Goal: Transaction & Acquisition: Book appointment/travel/reservation

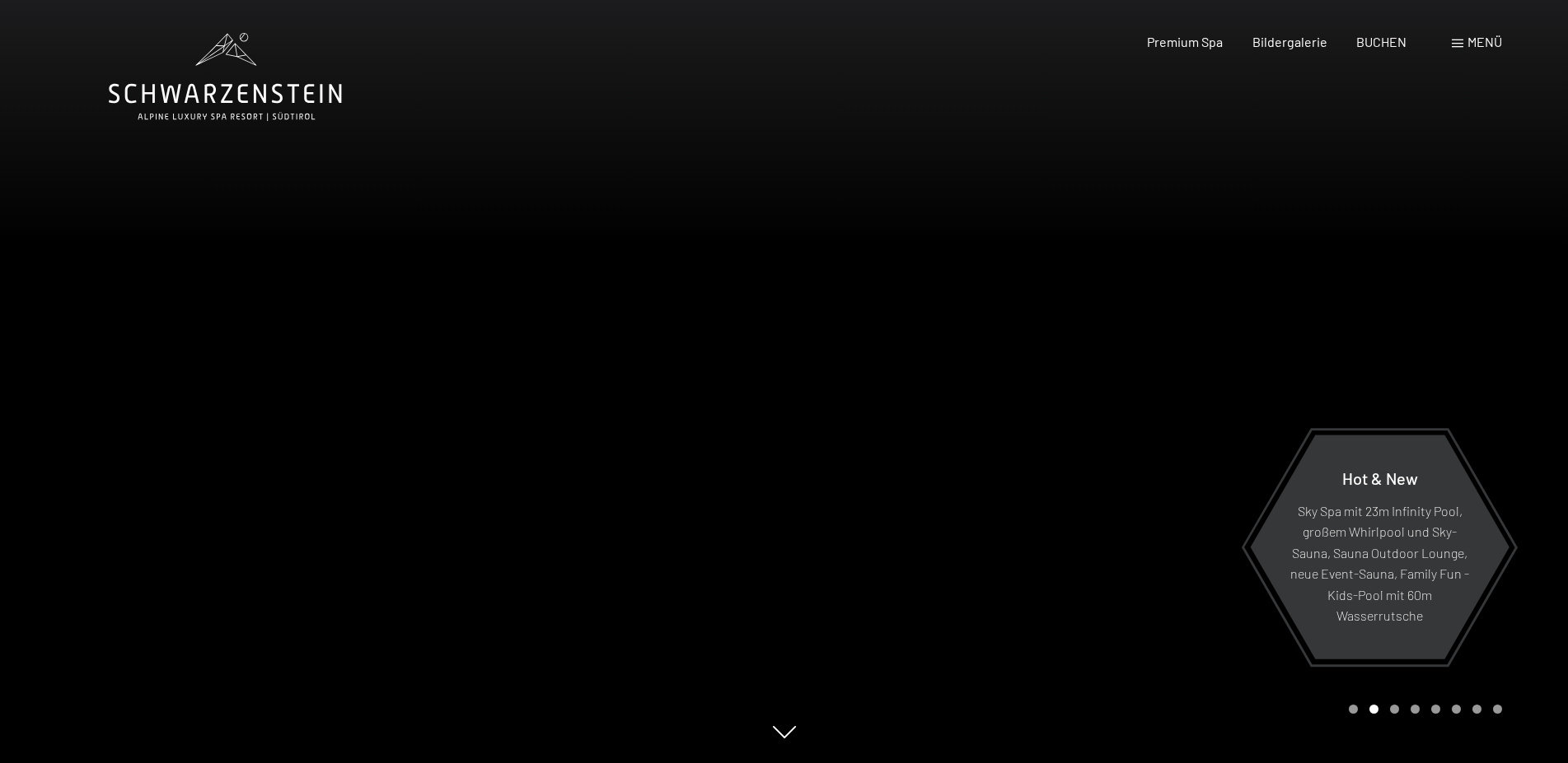
click at [1391, 706] on div "Carousel Page 3" at bounding box center [1394, 709] width 9 height 9
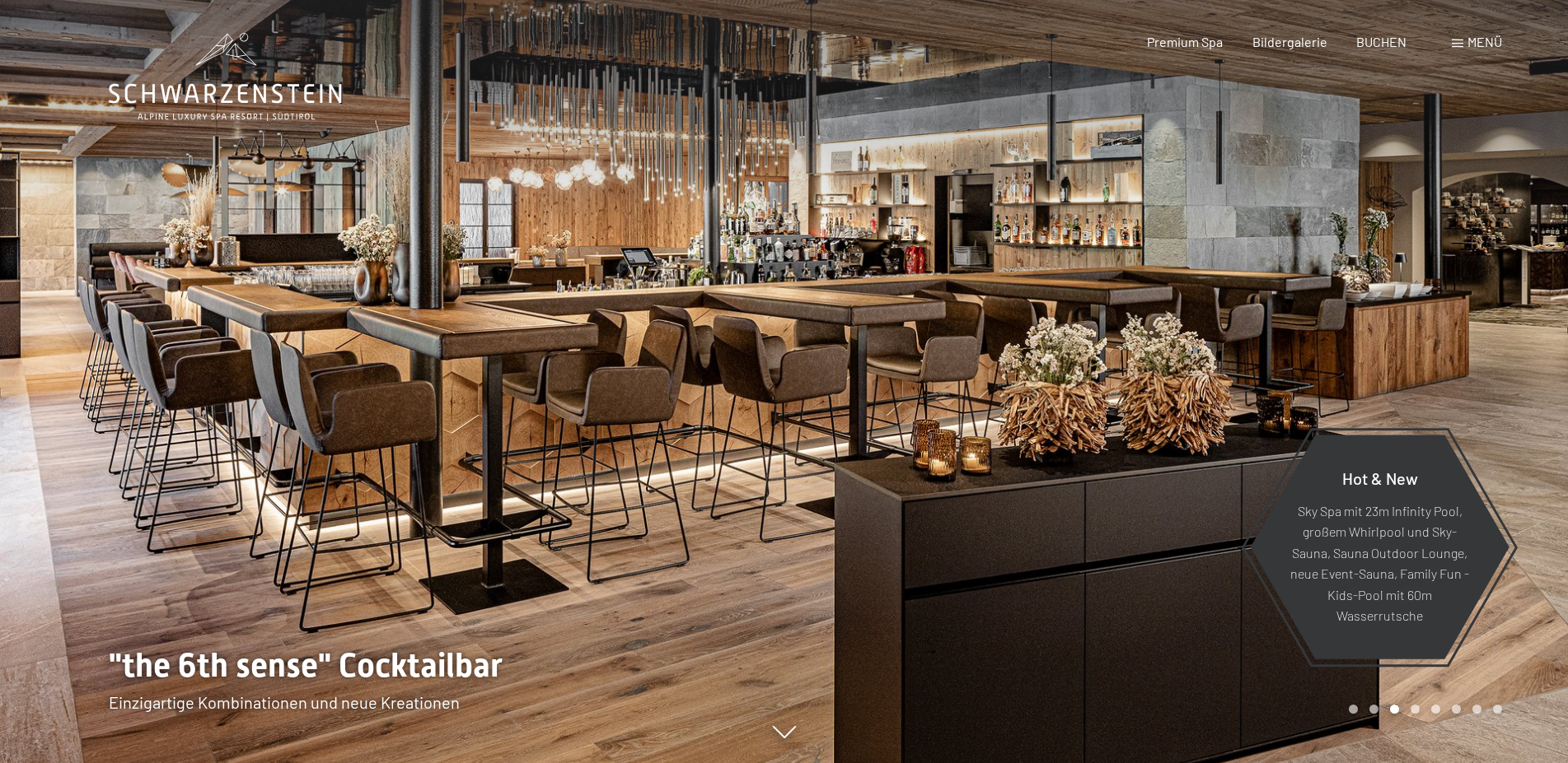
click at [1410, 705] on div "Carousel Pagination" at bounding box center [1422, 709] width 159 height 9
click at [1414, 705] on div "Carousel Pagination" at bounding box center [1422, 709] width 159 height 9
click at [1501, 322] on div at bounding box center [1177, 381] width 784 height 763
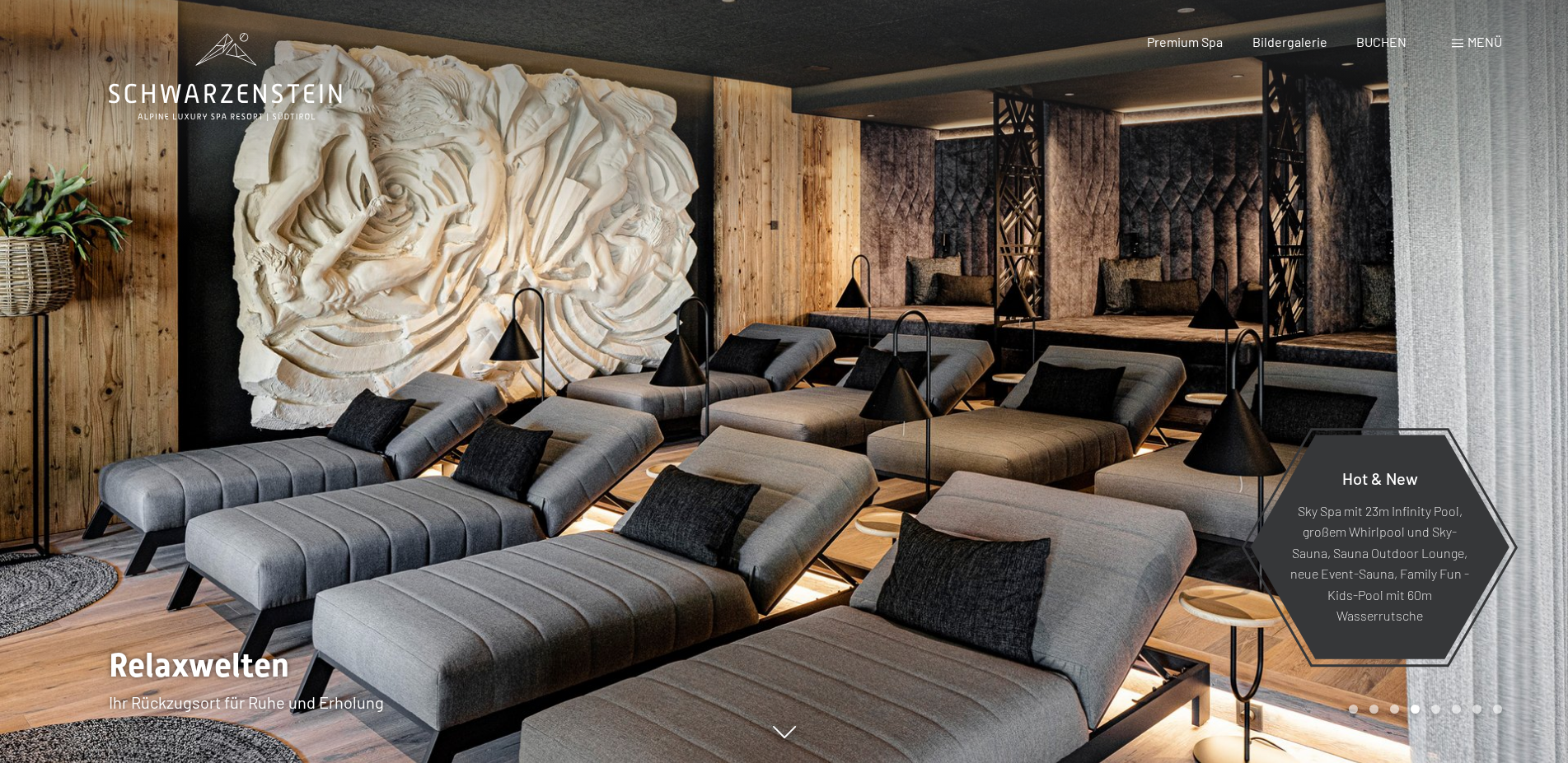
click at [1509, 332] on div at bounding box center [1177, 381] width 784 height 763
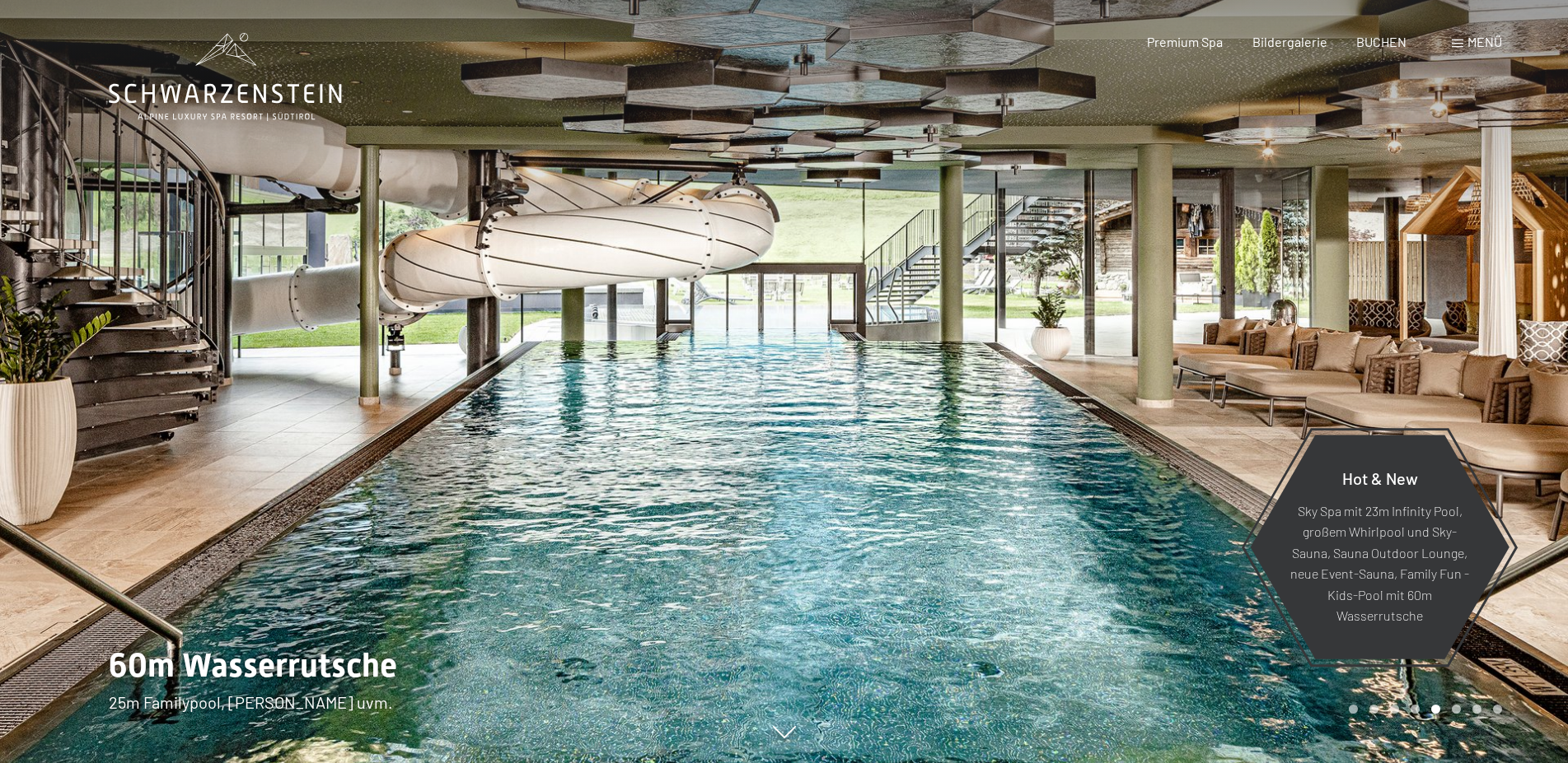
click at [1485, 326] on div at bounding box center [1177, 381] width 784 height 763
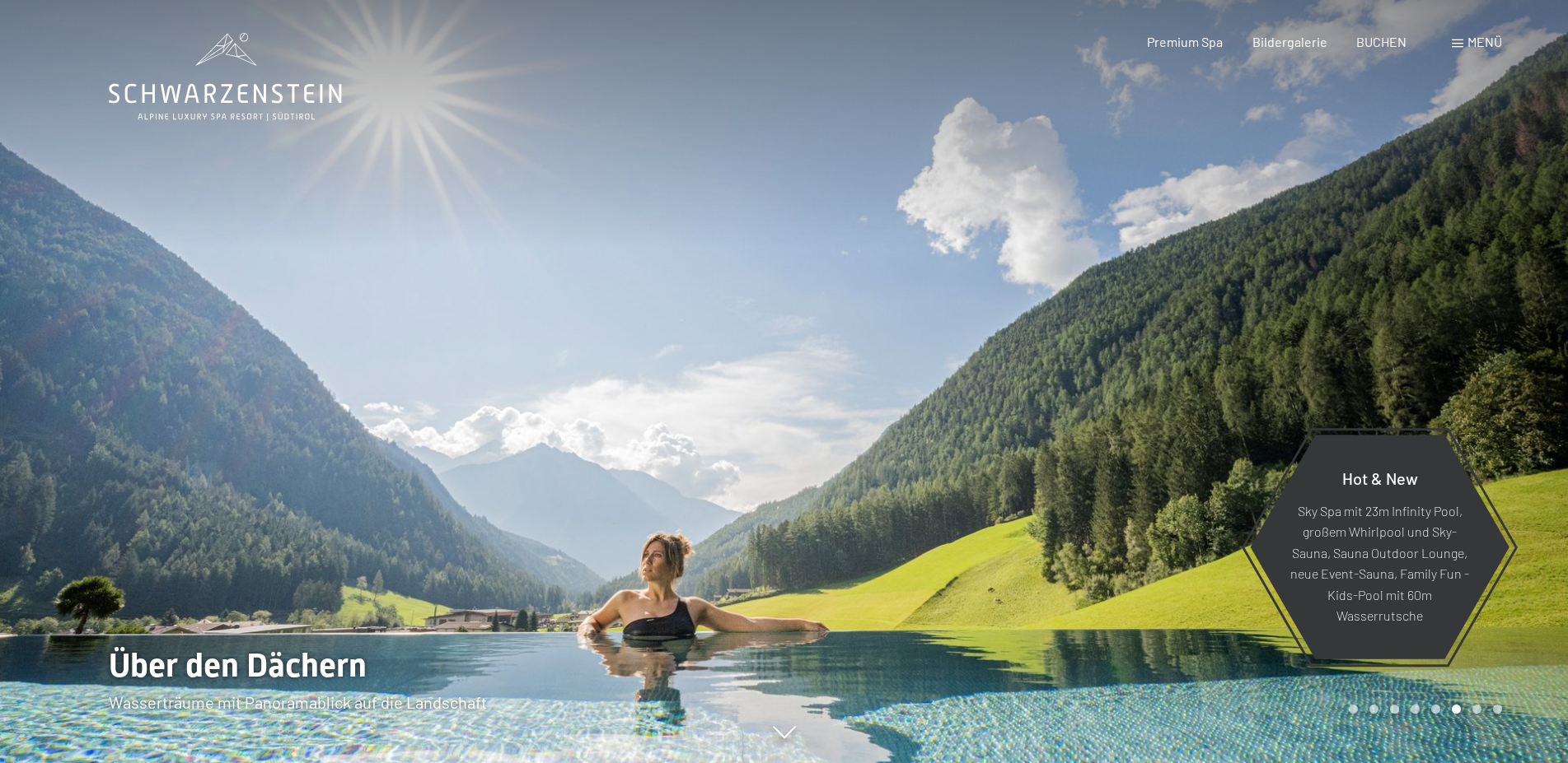
click at [1485, 326] on div at bounding box center [1177, 381] width 784 height 763
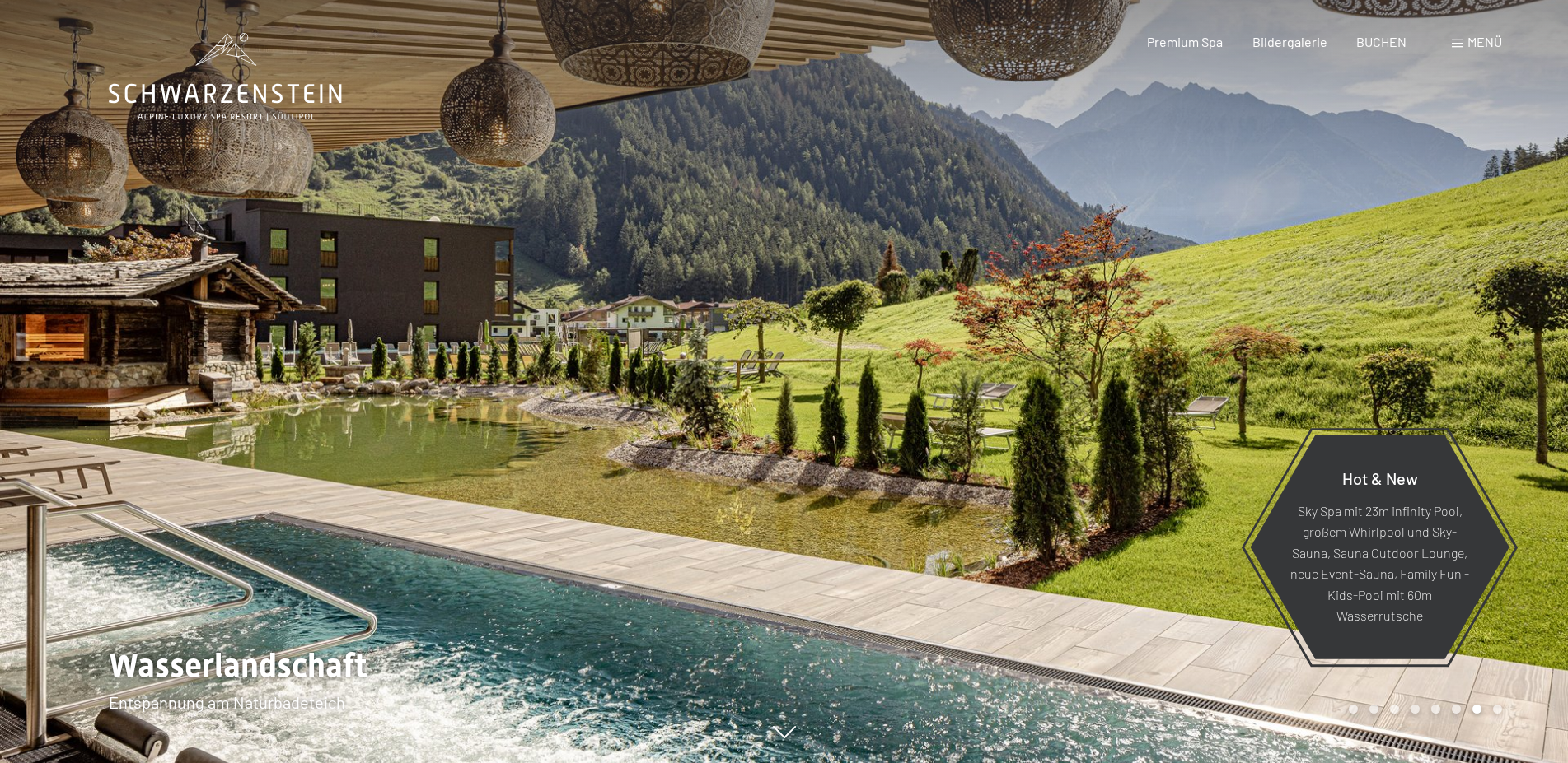
click at [1479, 316] on div at bounding box center [1177, 381] width 784 height 763
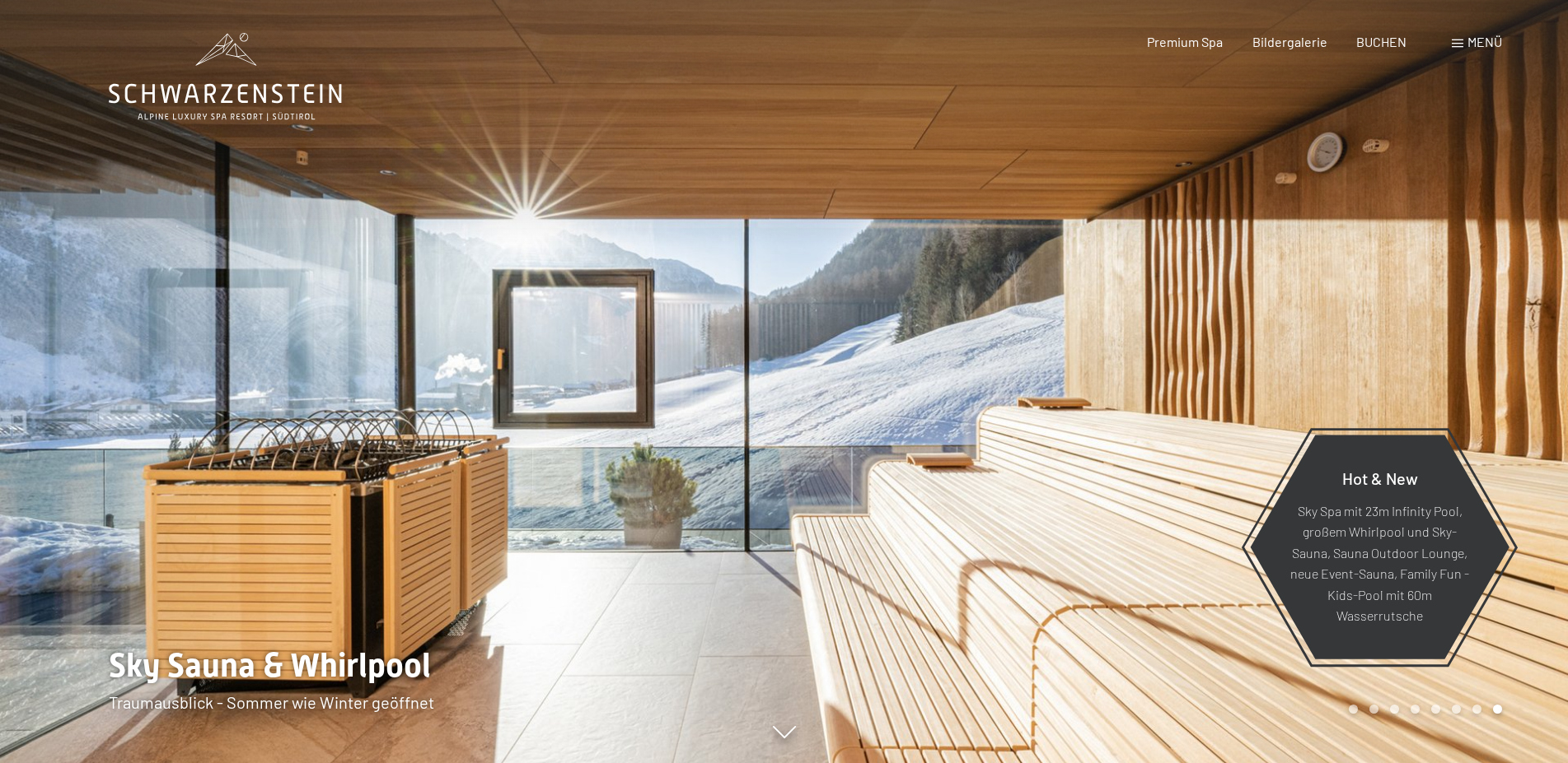
click at [1479, 316] on div at bounding box center [1177, 381] width 784 height 763
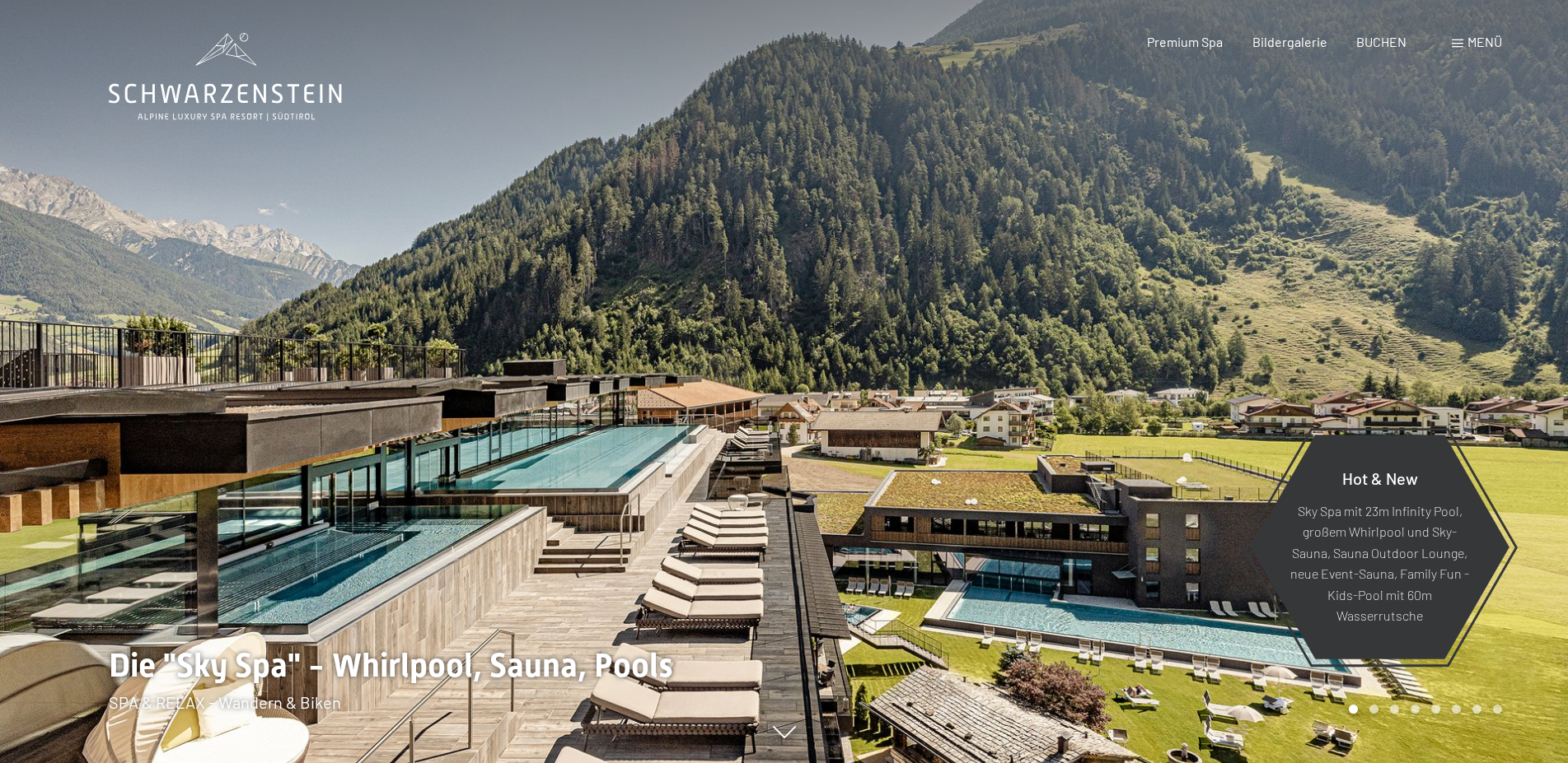
click at [1479, 316] on div at bounding box center [1177, 381] width 784 height 763
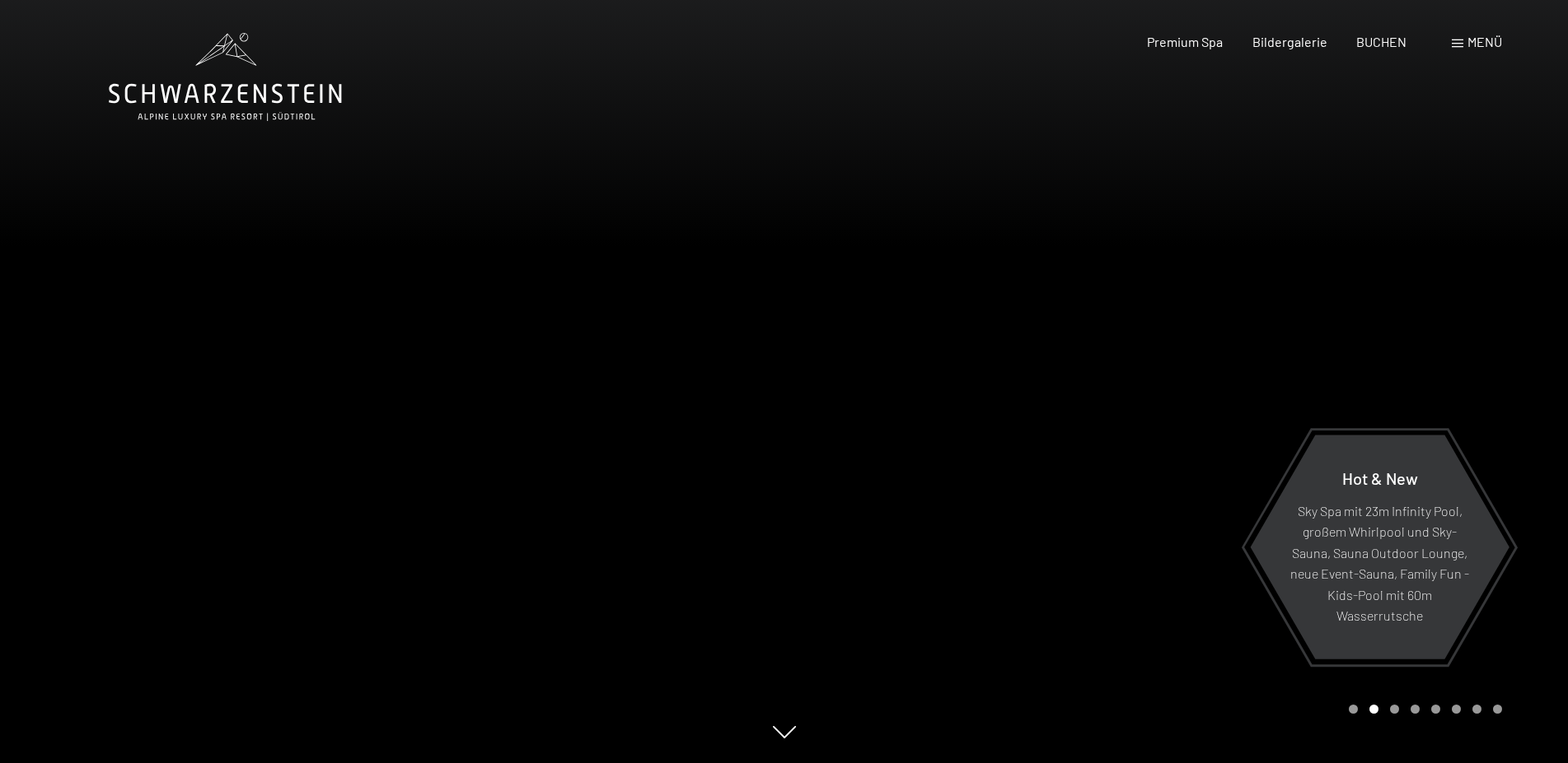
click at [1479, 316] on div at bounding box center [1177, 381] width 784 height 763
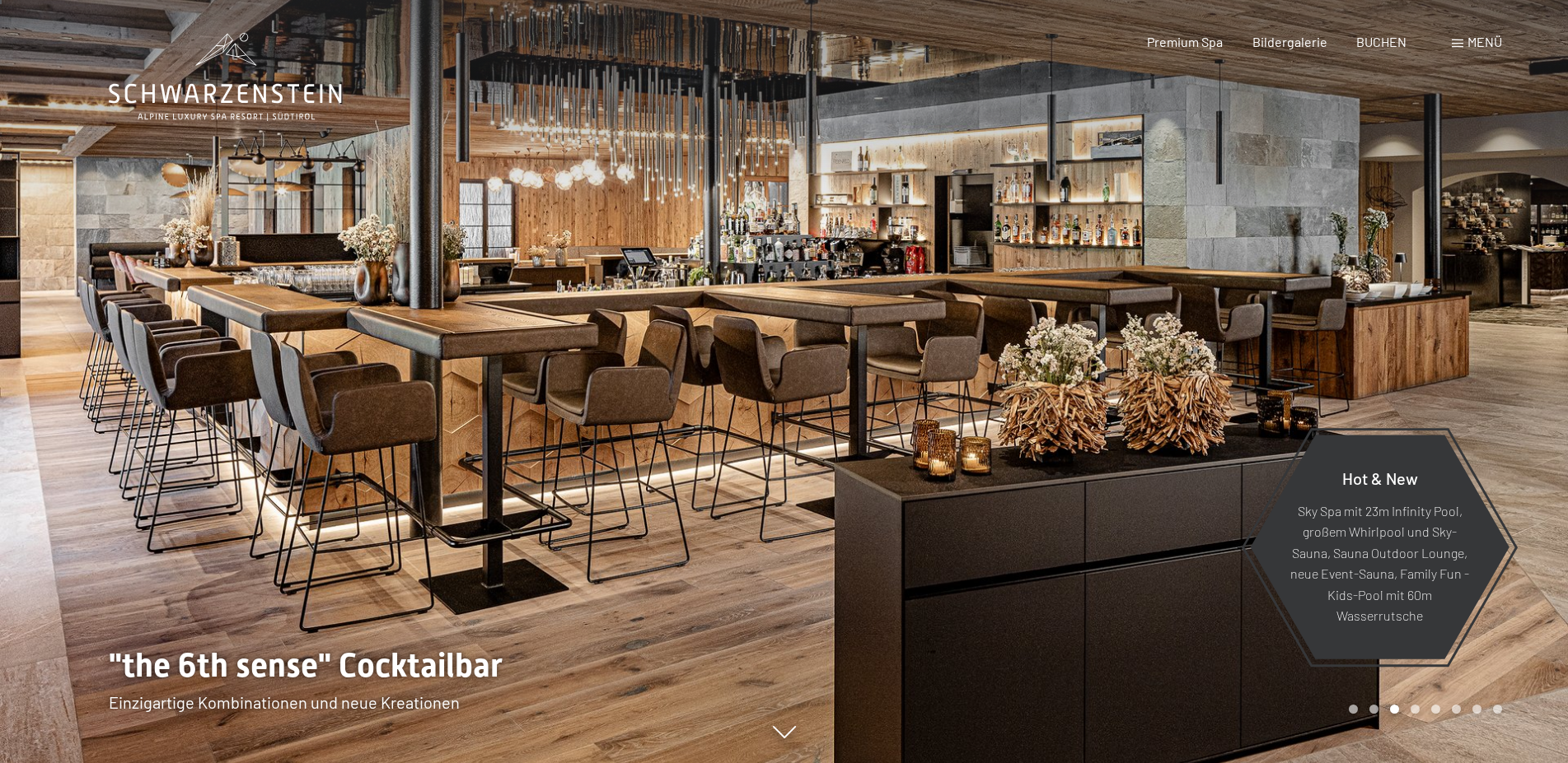
scroll to position [84, 0]
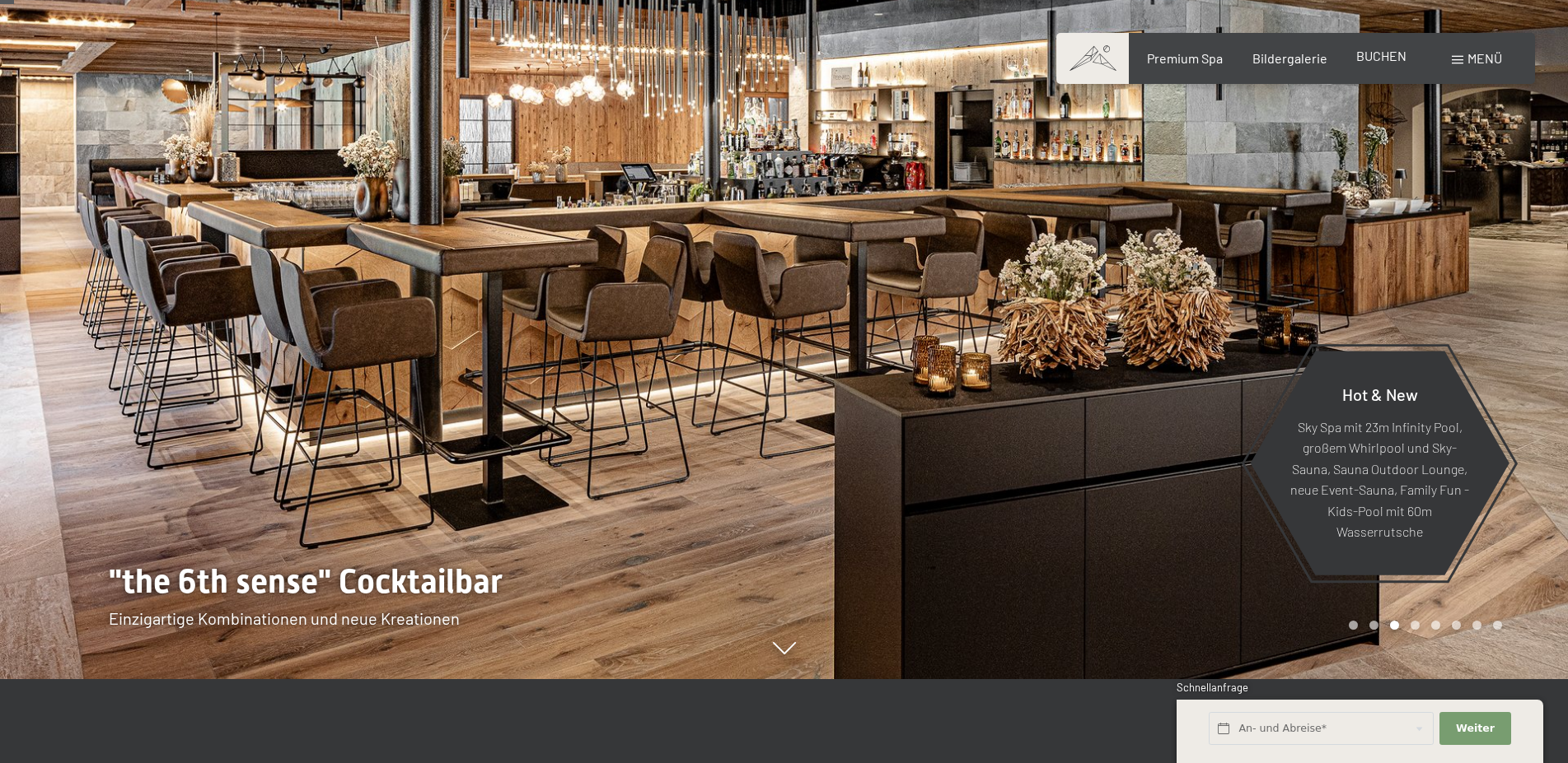
click at [1379, 63] on span "BUCHEN" at bounding box center [1381, 55] width 50 height 16
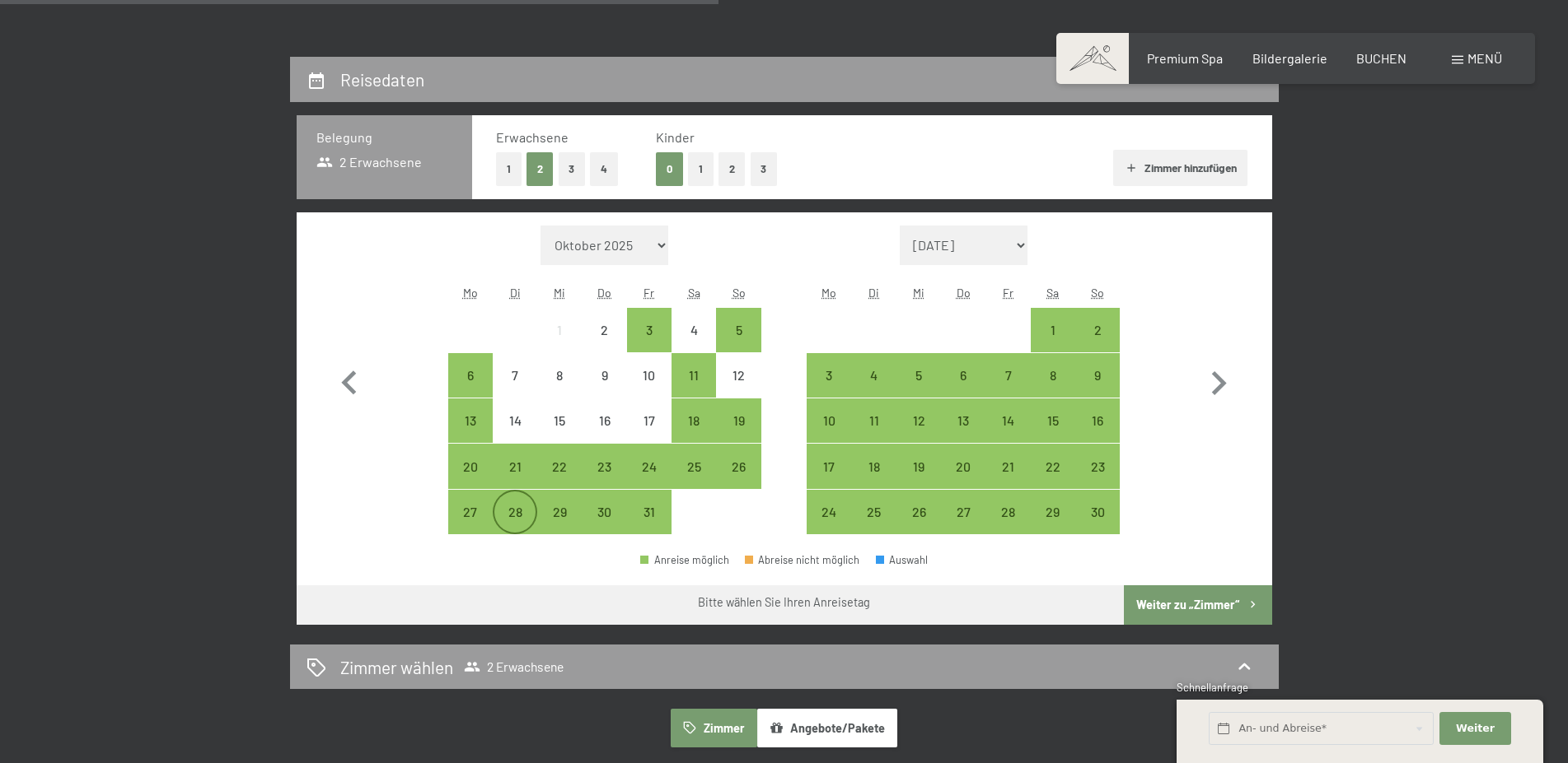
scroll to position [336, 0]
click at [463, 512] on div "27" at bounding box center [470, 526] width 41 height 41
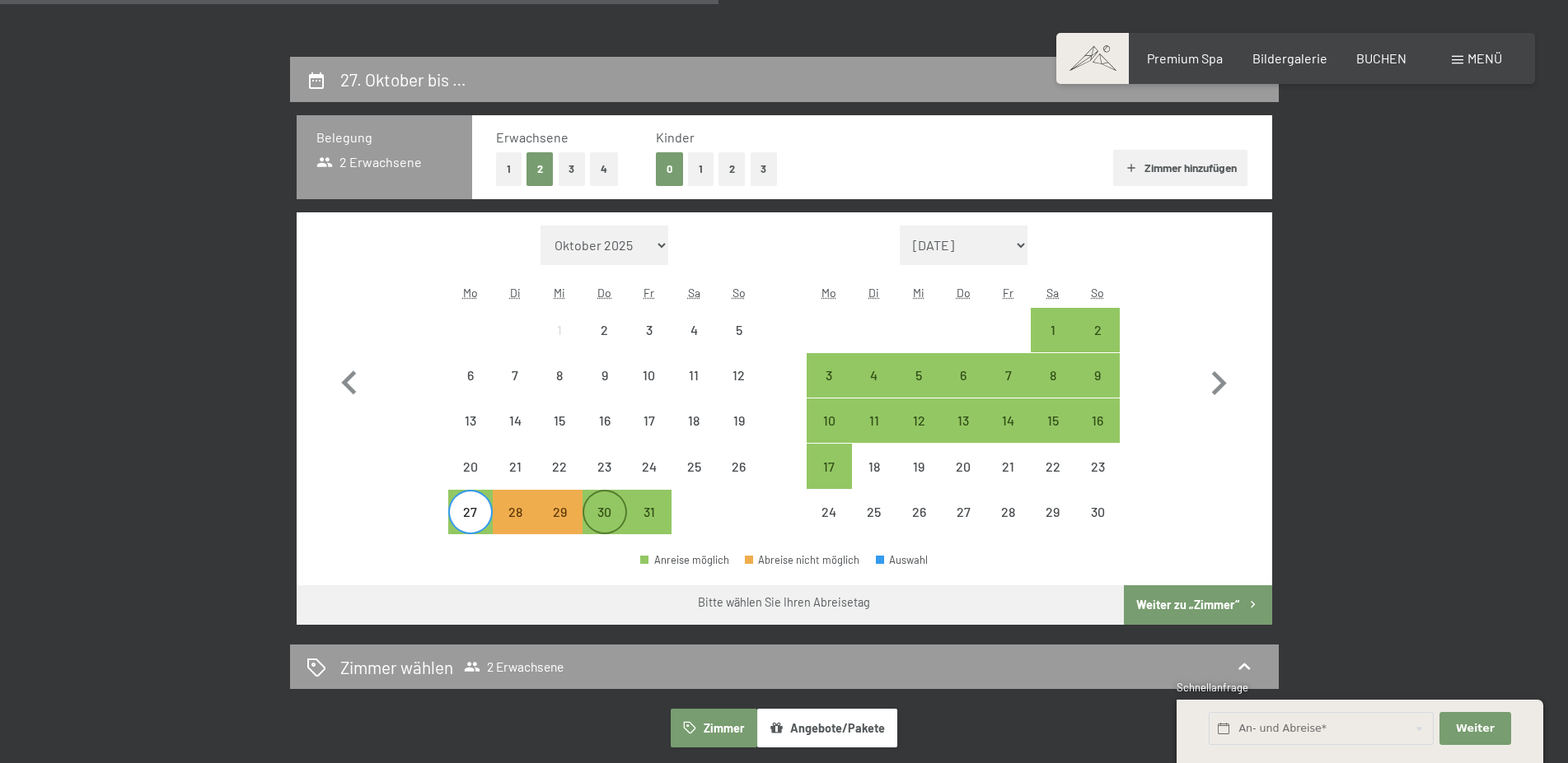
click at [613, 517] on div "30" at bounding box center [604, 526] width 41 height 41
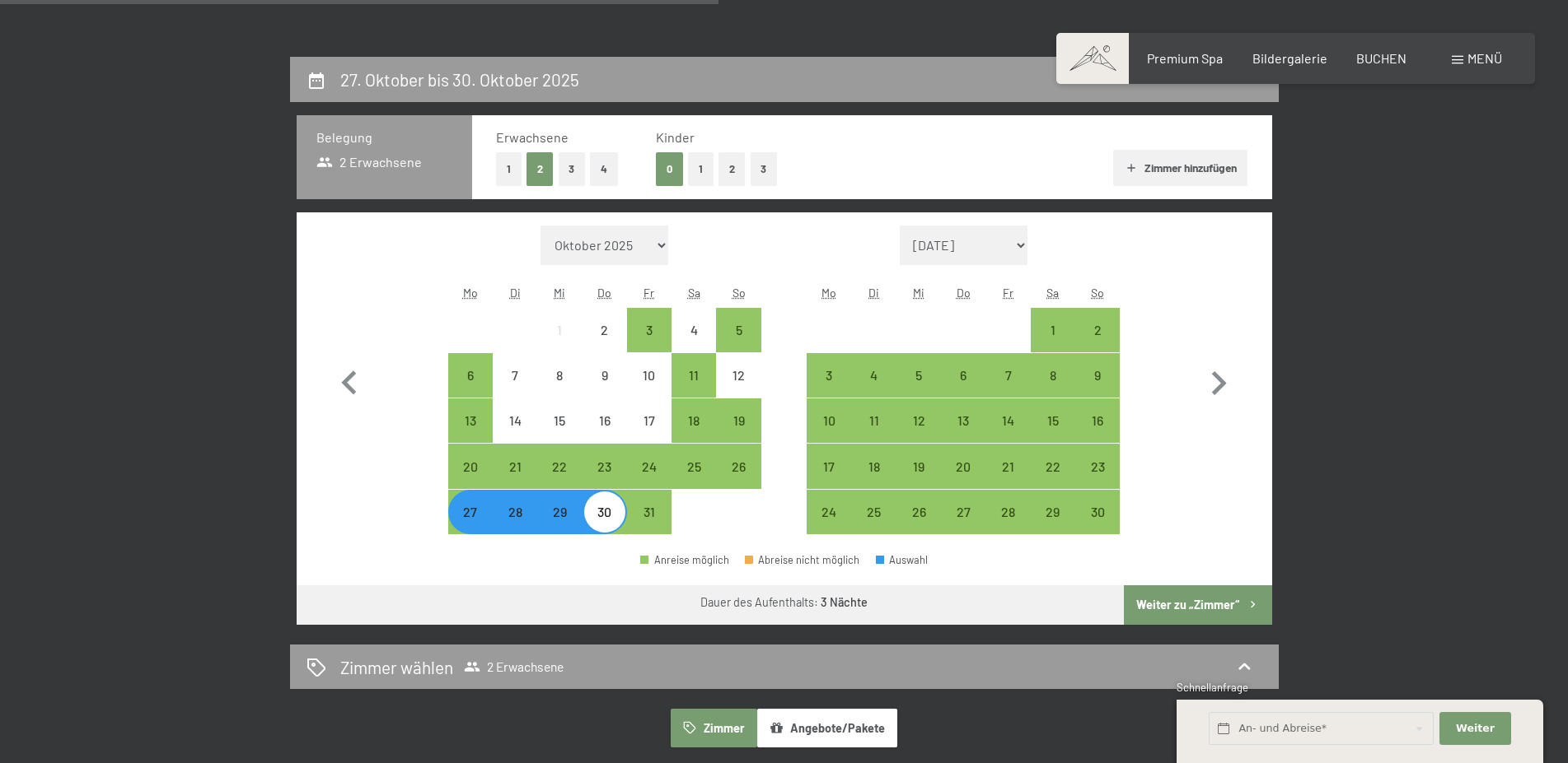
click at [1147, 610] on button "Weiter zu „Zimmer“" at bounding box center [1198, 605] width 147 height 39
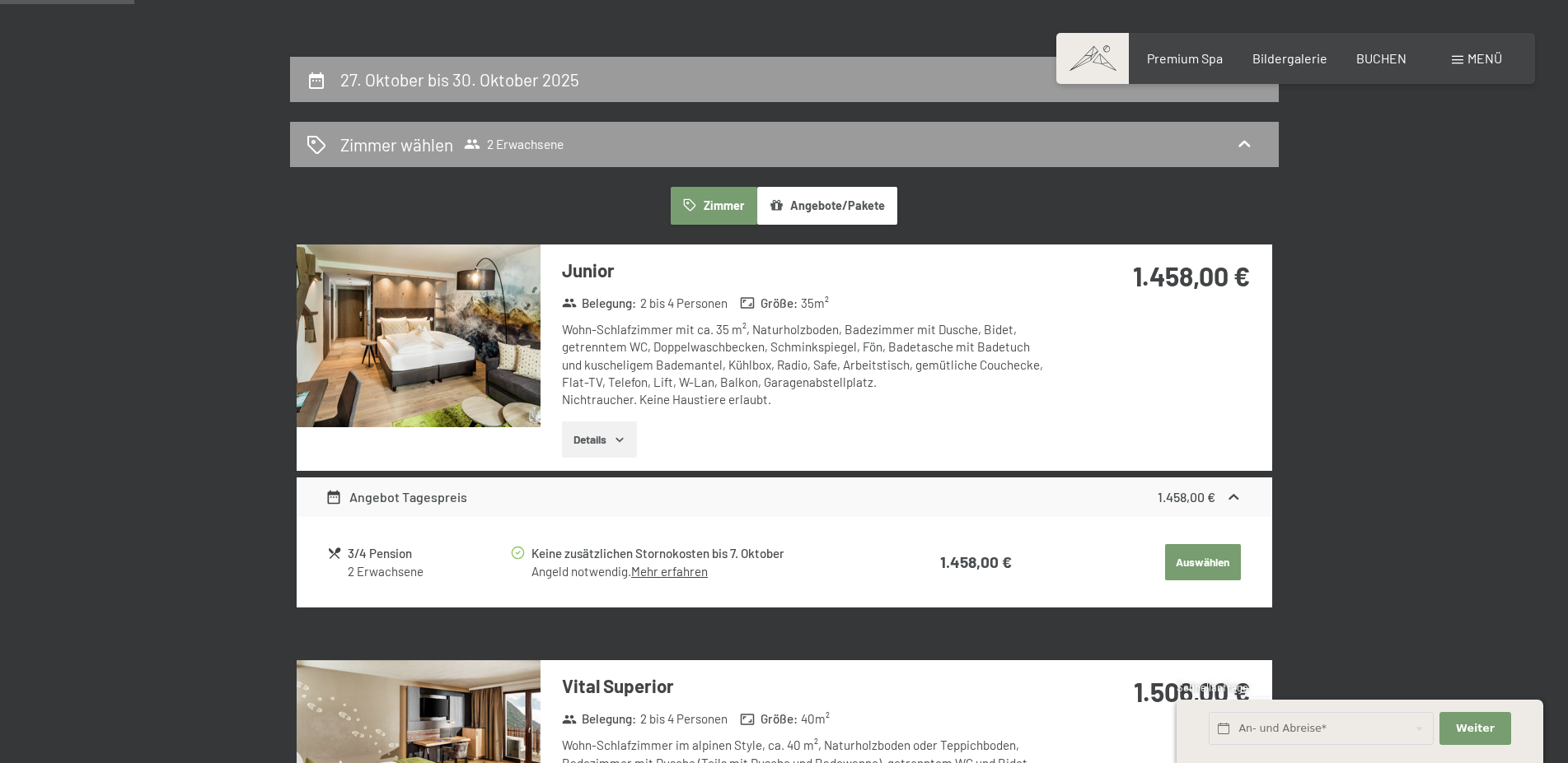
scroll to position [252, 0]
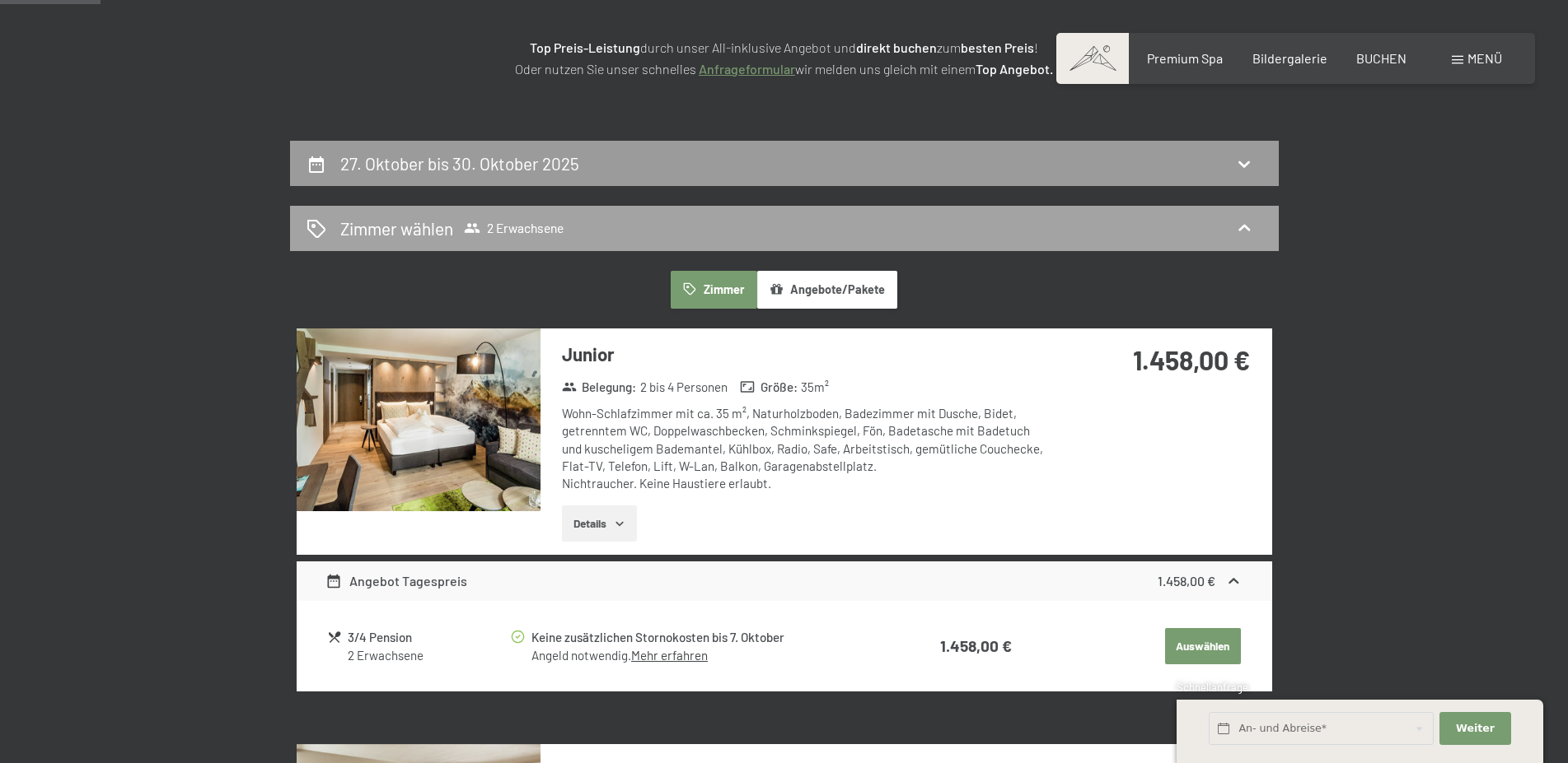
click at [513, 229] on span "2 Erwachsene" at bounding box center [513, 228] width 100 height 17
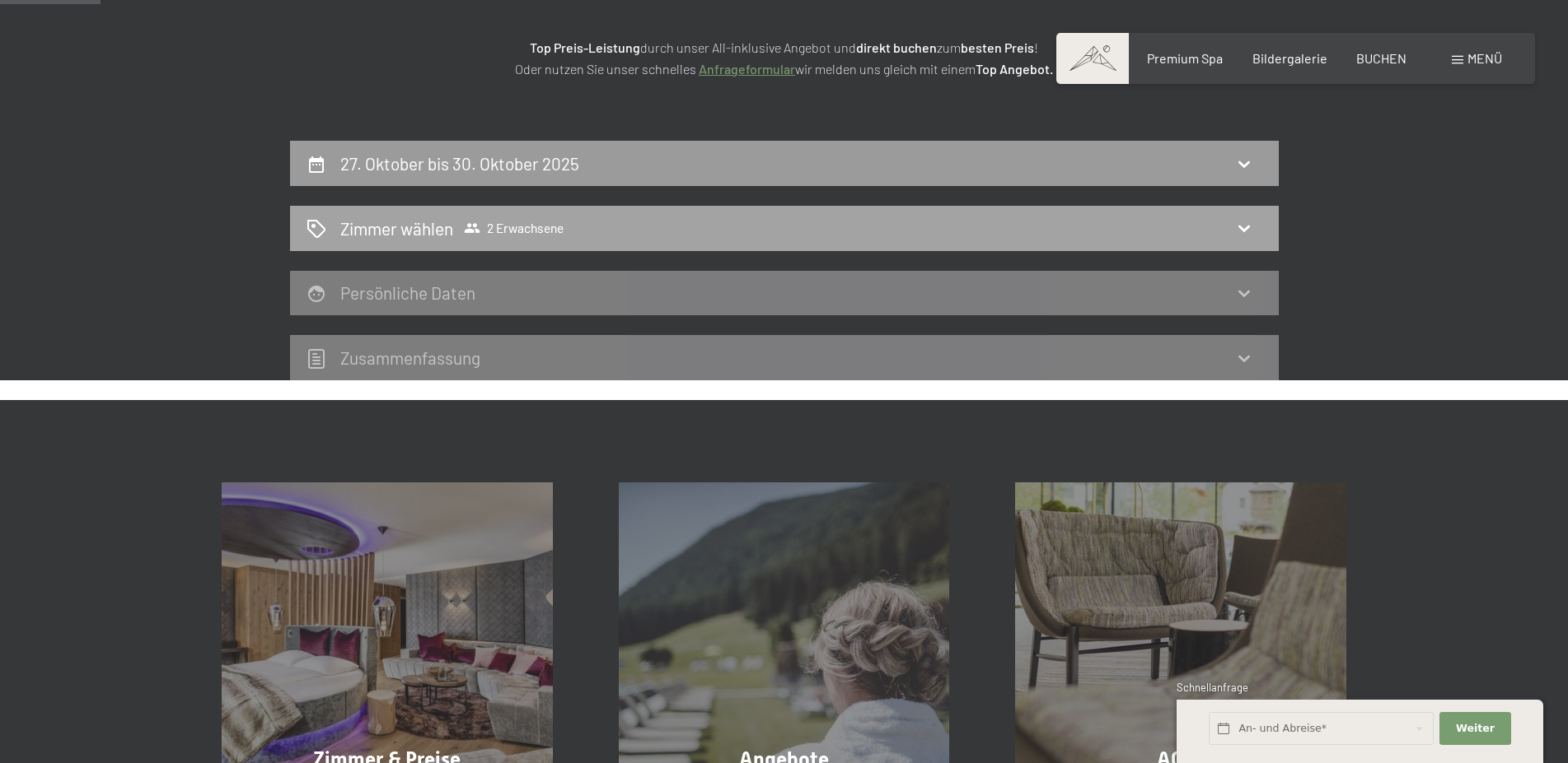
click at [599, 229] on div "[PERSON_NAME] [PERSON_NAME] 2 Erwachsene" at bounding box center [784, 229] width 955 height 24
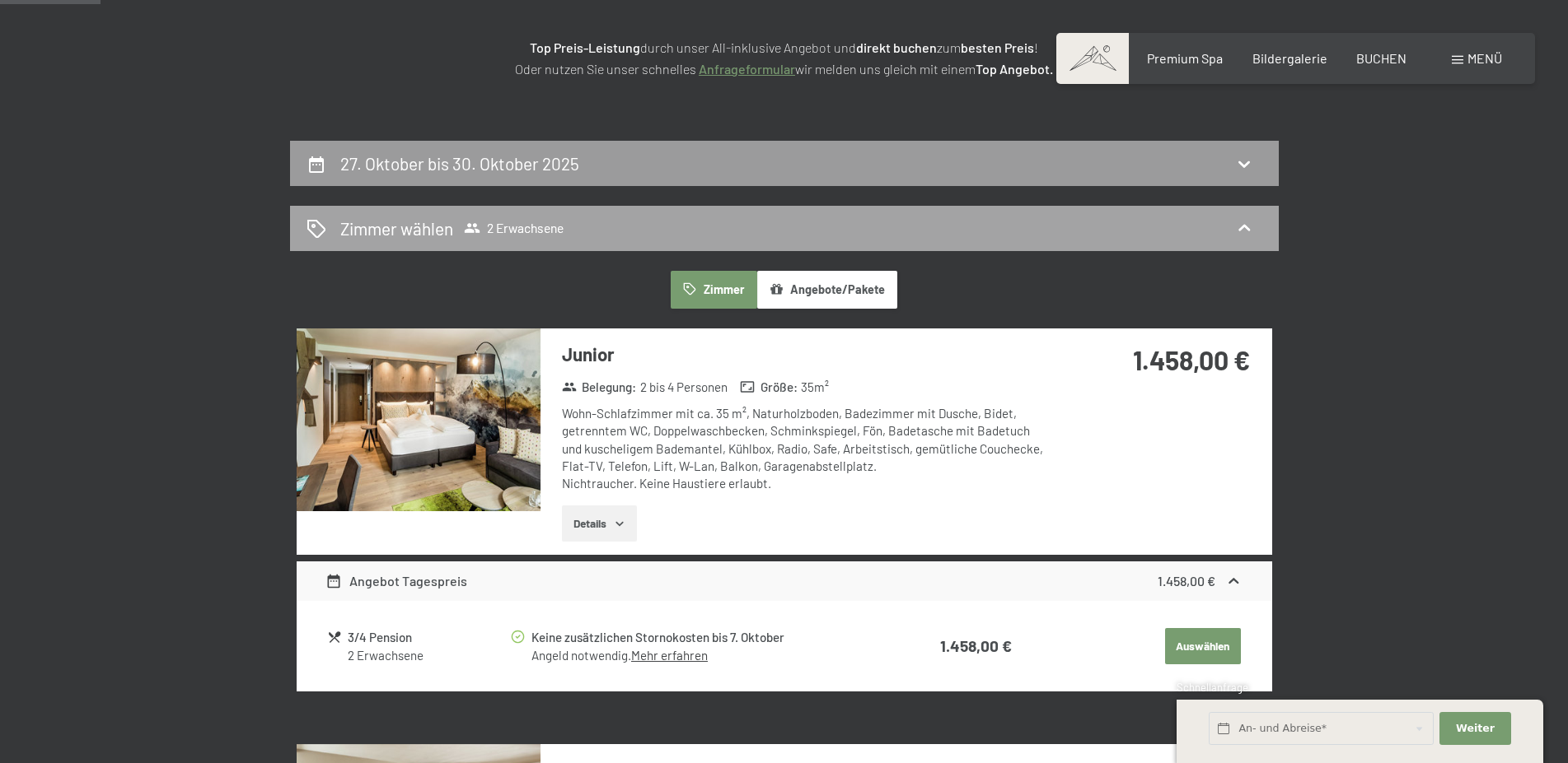
click at [395, 229] on h2 "Zimmer wählen" at bounding box center [396, 229] width 113 height 24
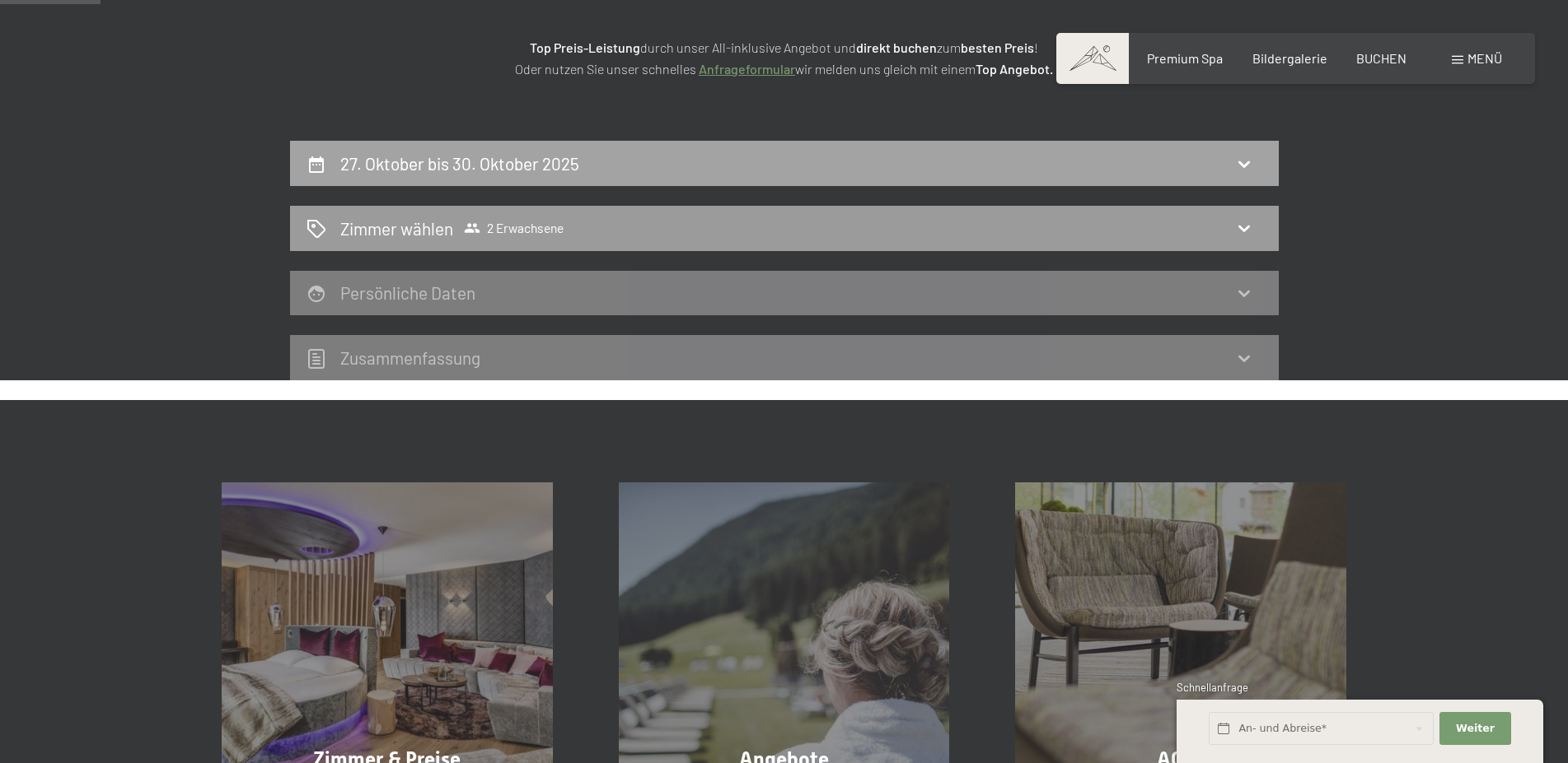
click at [376, 173] on h2 "27. Oktober bis 30. Oktober 2025" at bounding box center [459, 163] width 239 height 21
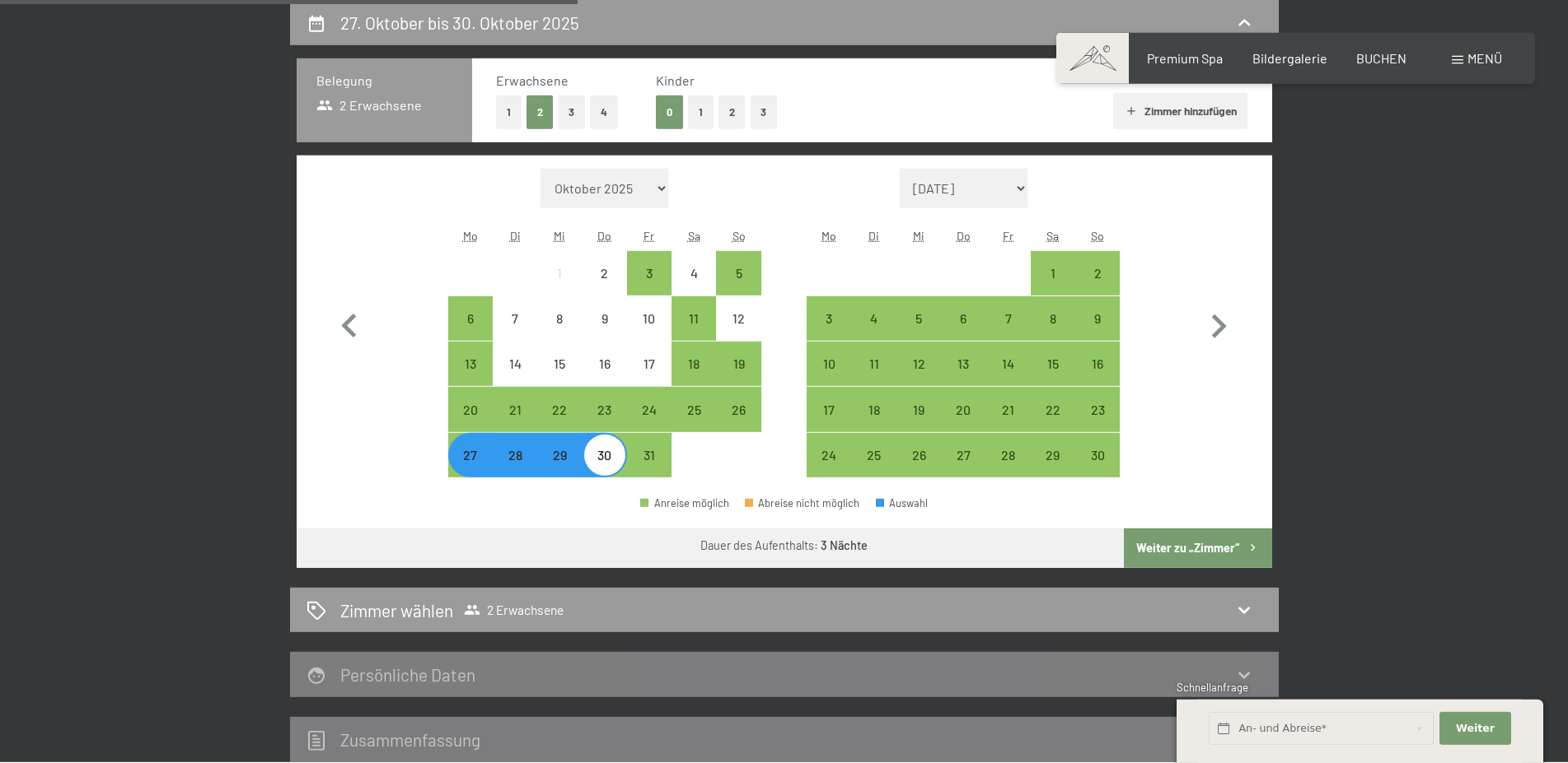
click at [696, 116] on button "1" at bounding box center [701, 112] width 25 height 34
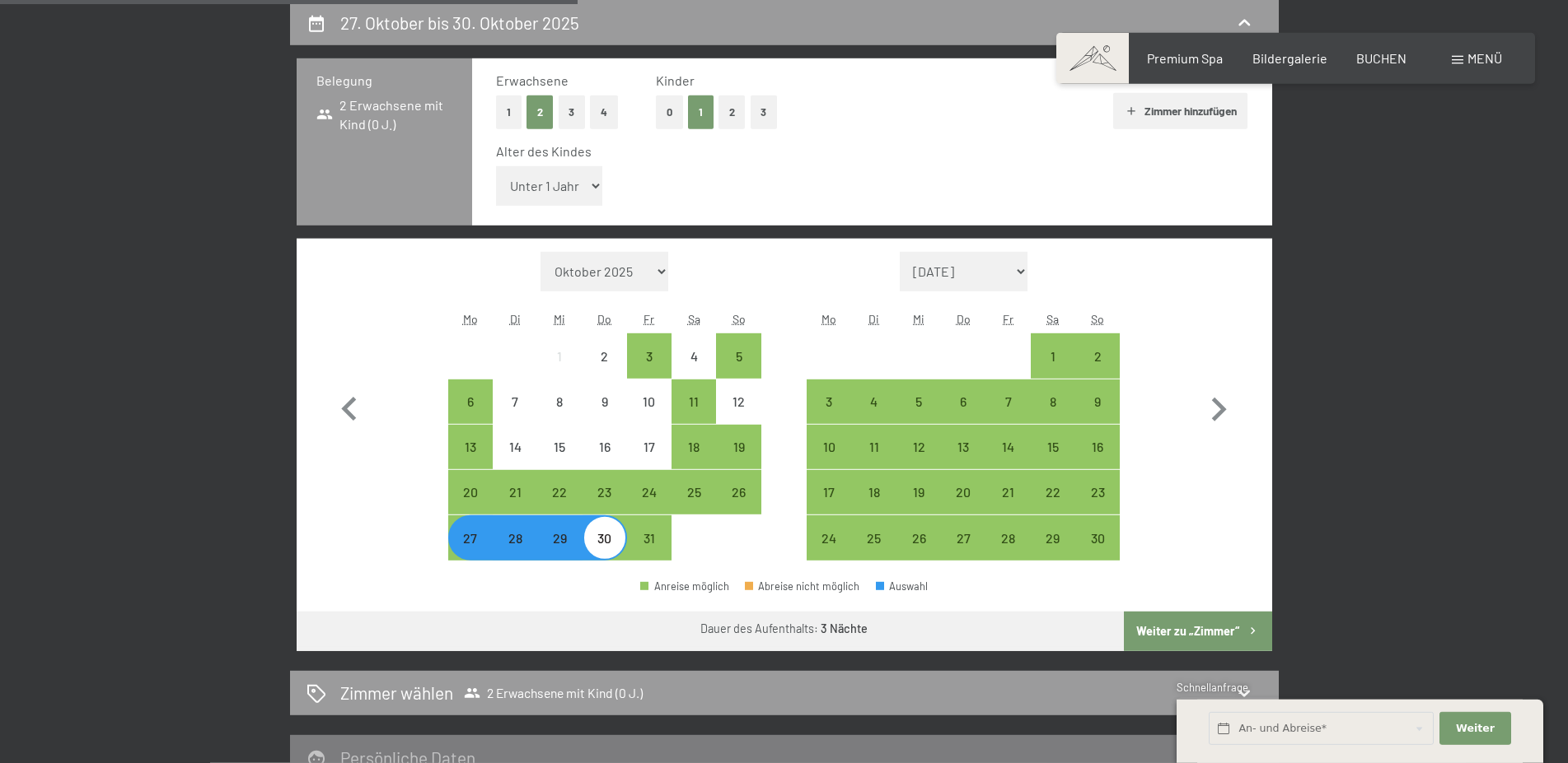
select select "17"
click option "17 Jahre" at bounding box center [0, 0] width 0 height 0
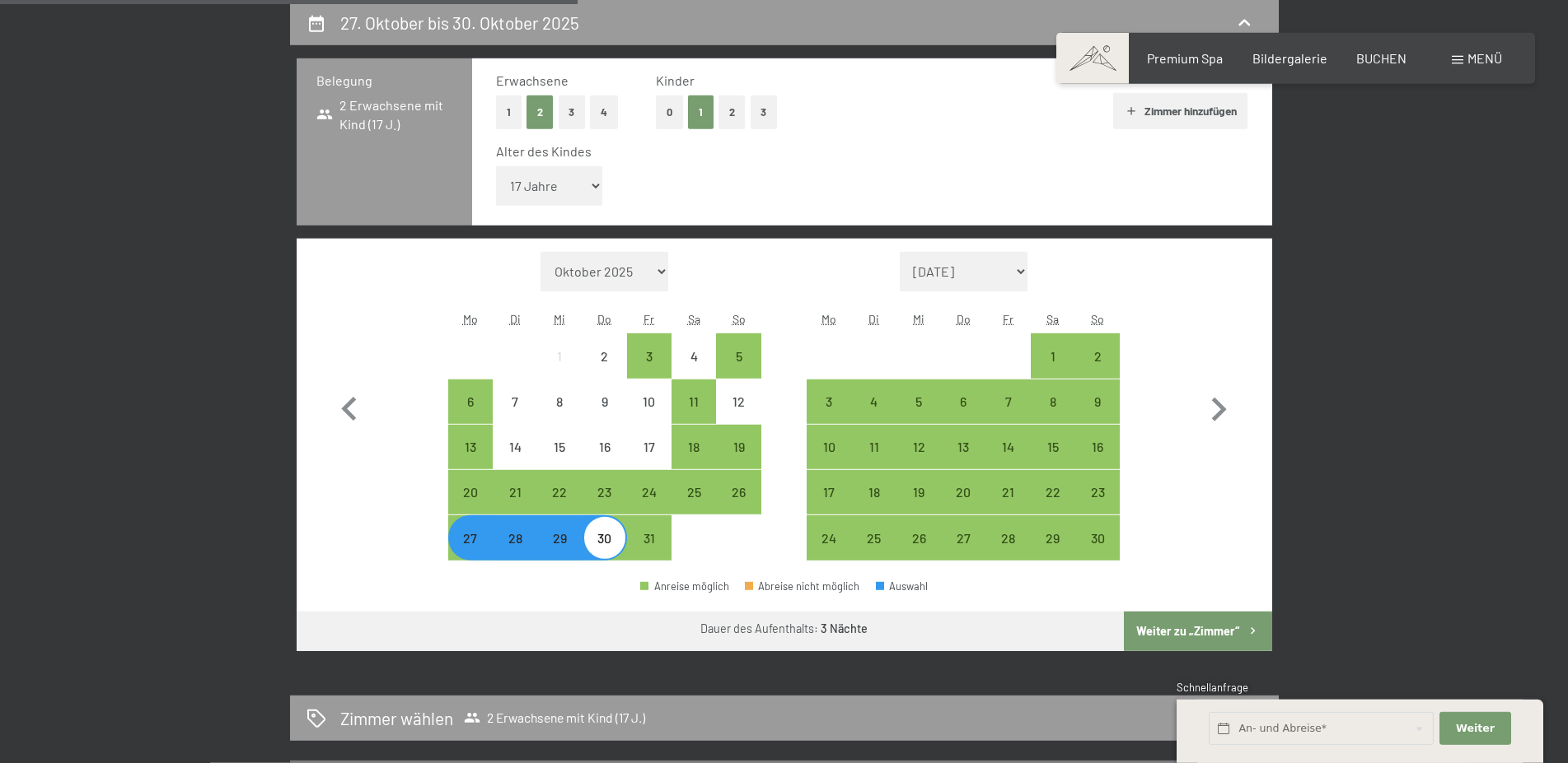
click at [1204, 633] on button "Weiter zu „Zimmer“" at bounding box center [1198, 631] width 147 height 39
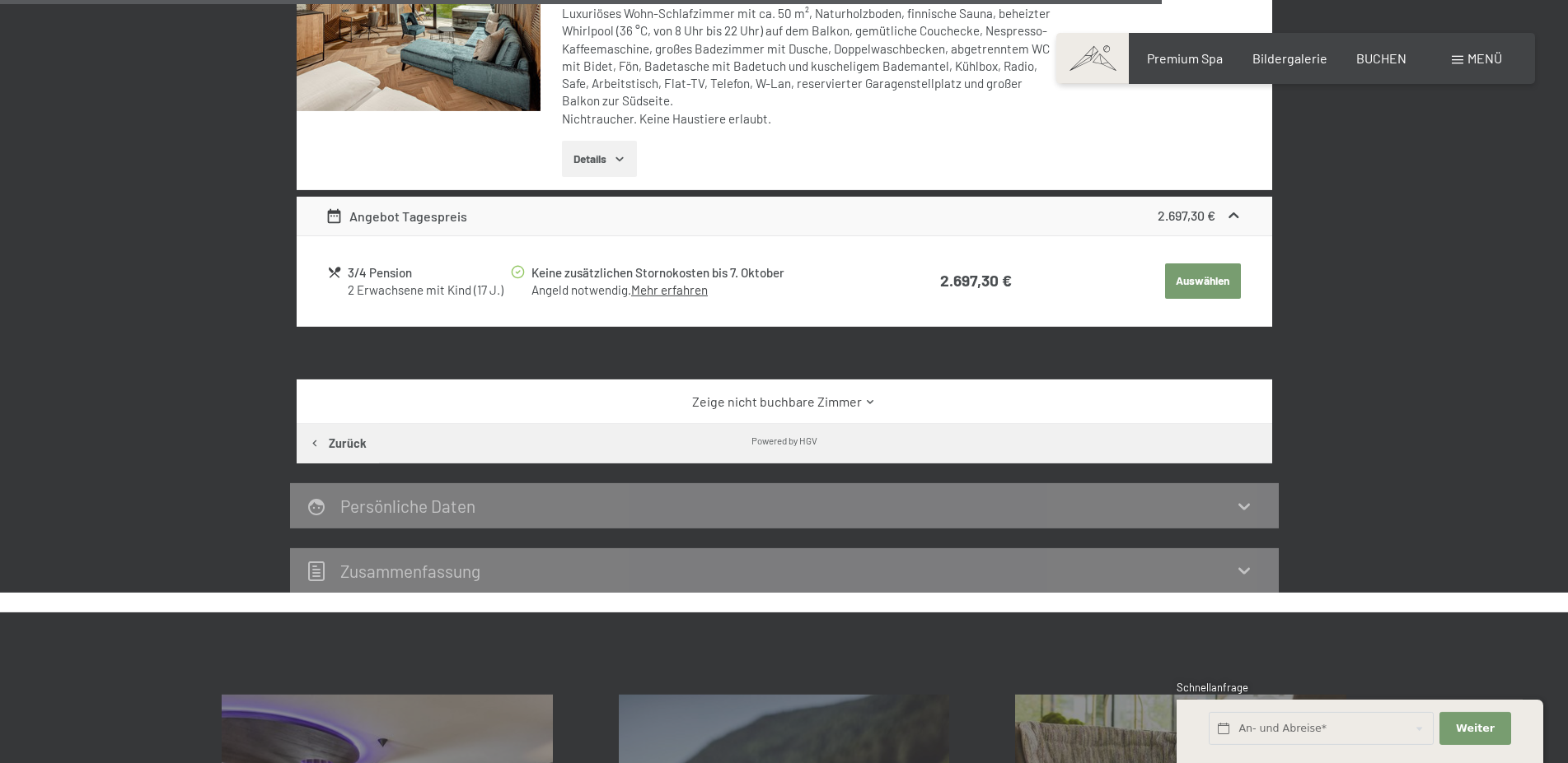
scroll to position [2912, 0]
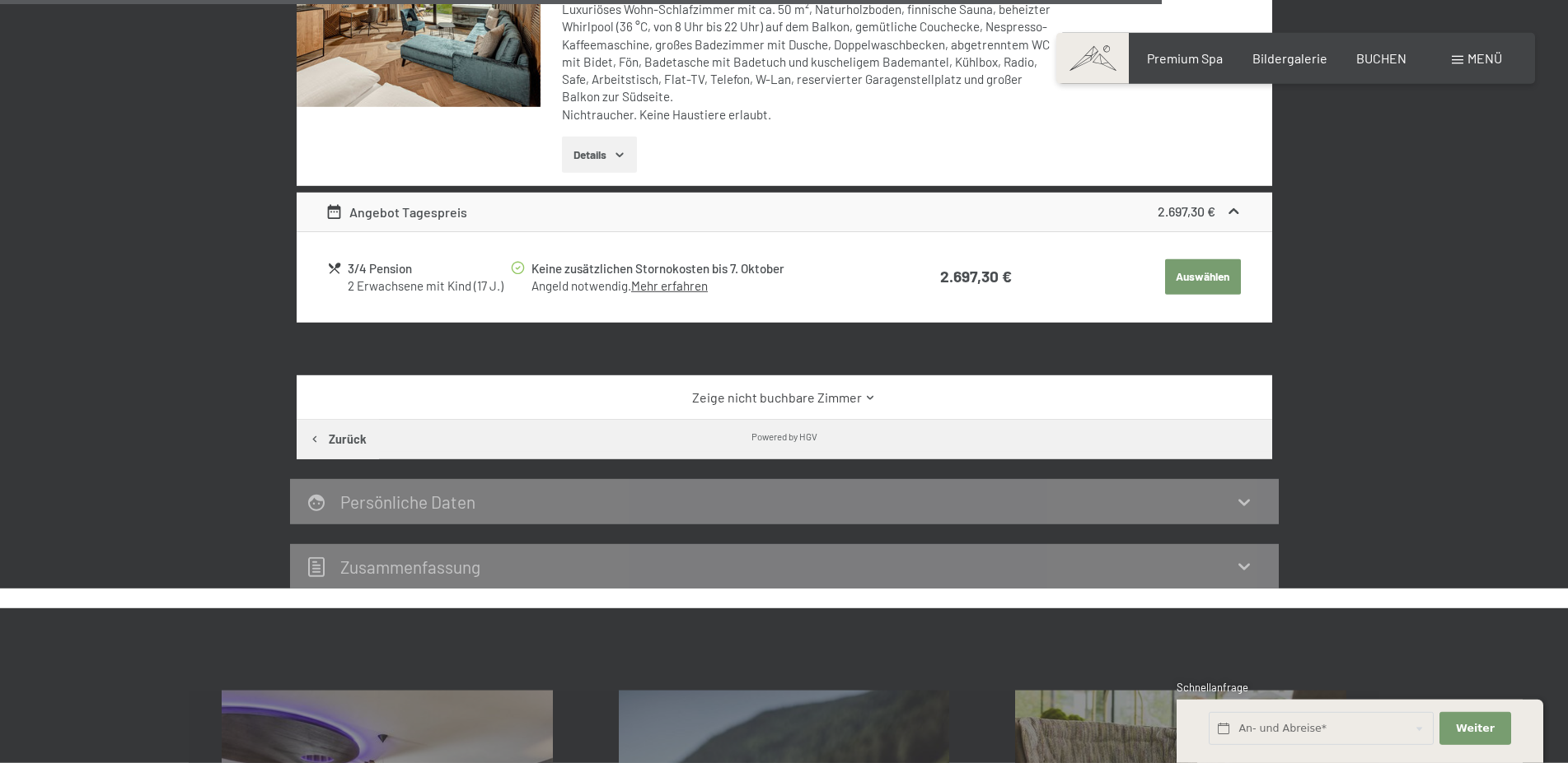
click at [717, 394] on link "Zeige nicht buchbare Zimmer" at bounding box center [784, 398] width 917 height 18
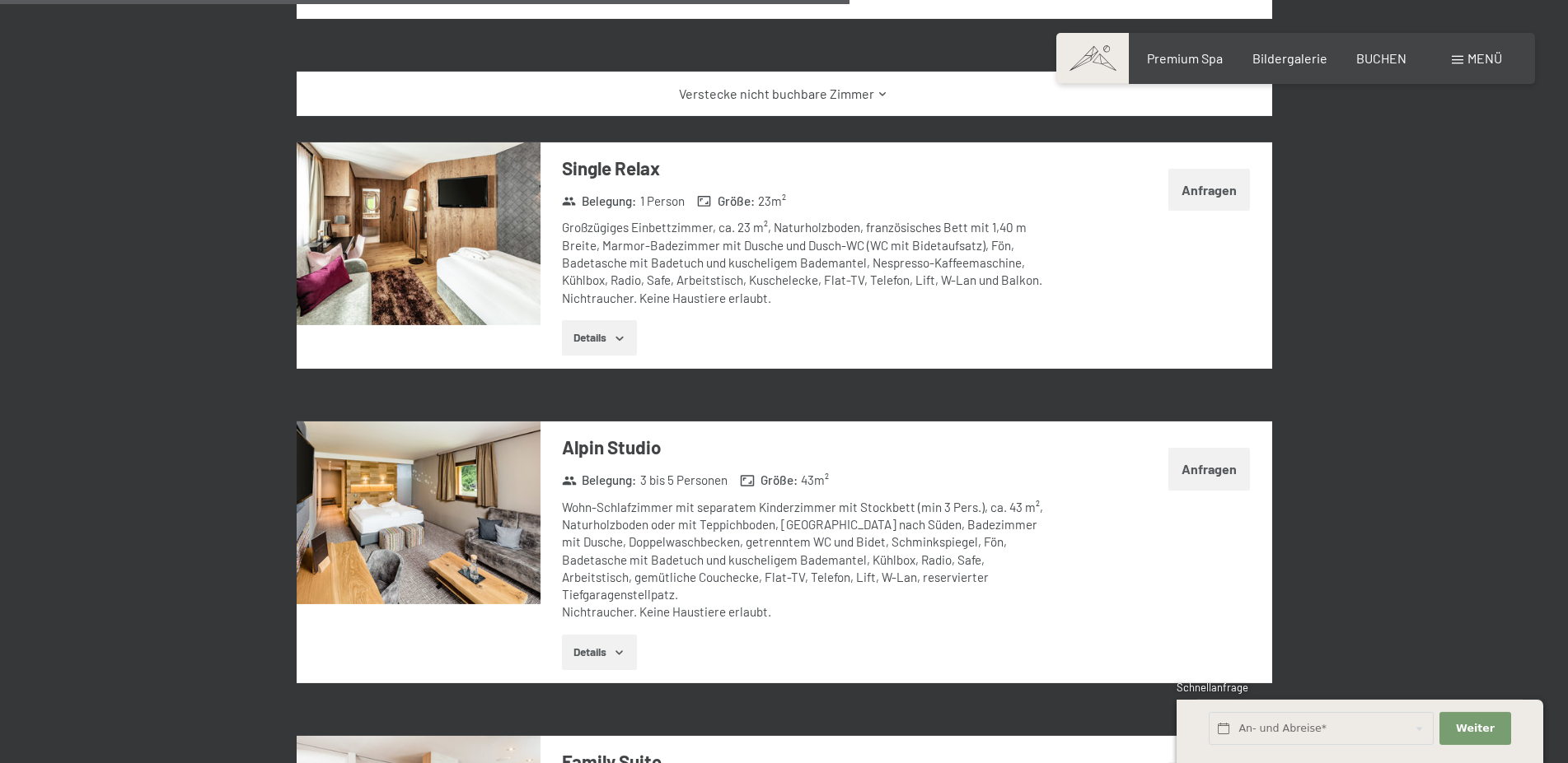
scroll to position [3248, 0]
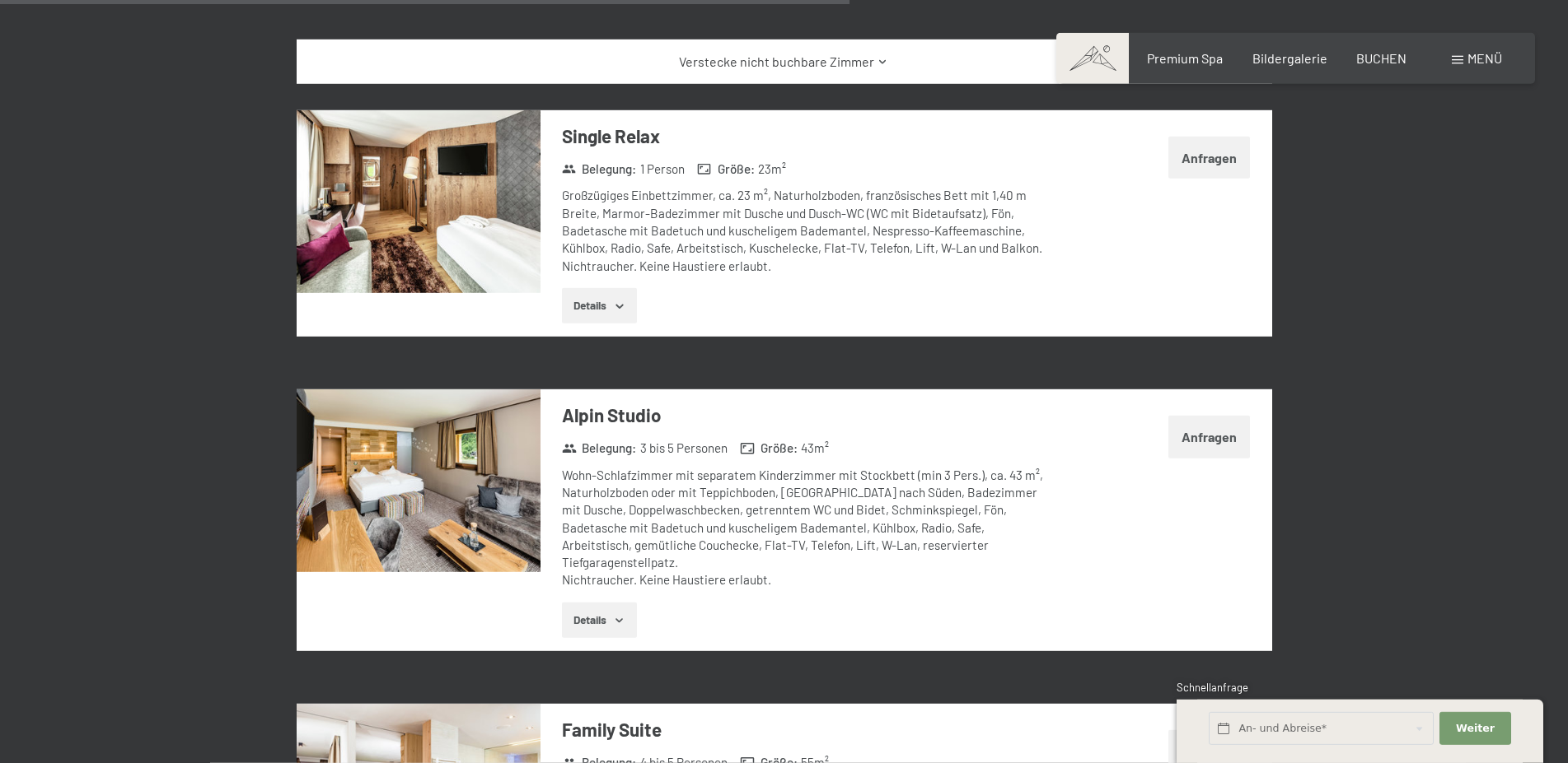
click at [597, 603] on button "Details" at bounding box center [598, 621] width 75 height 36
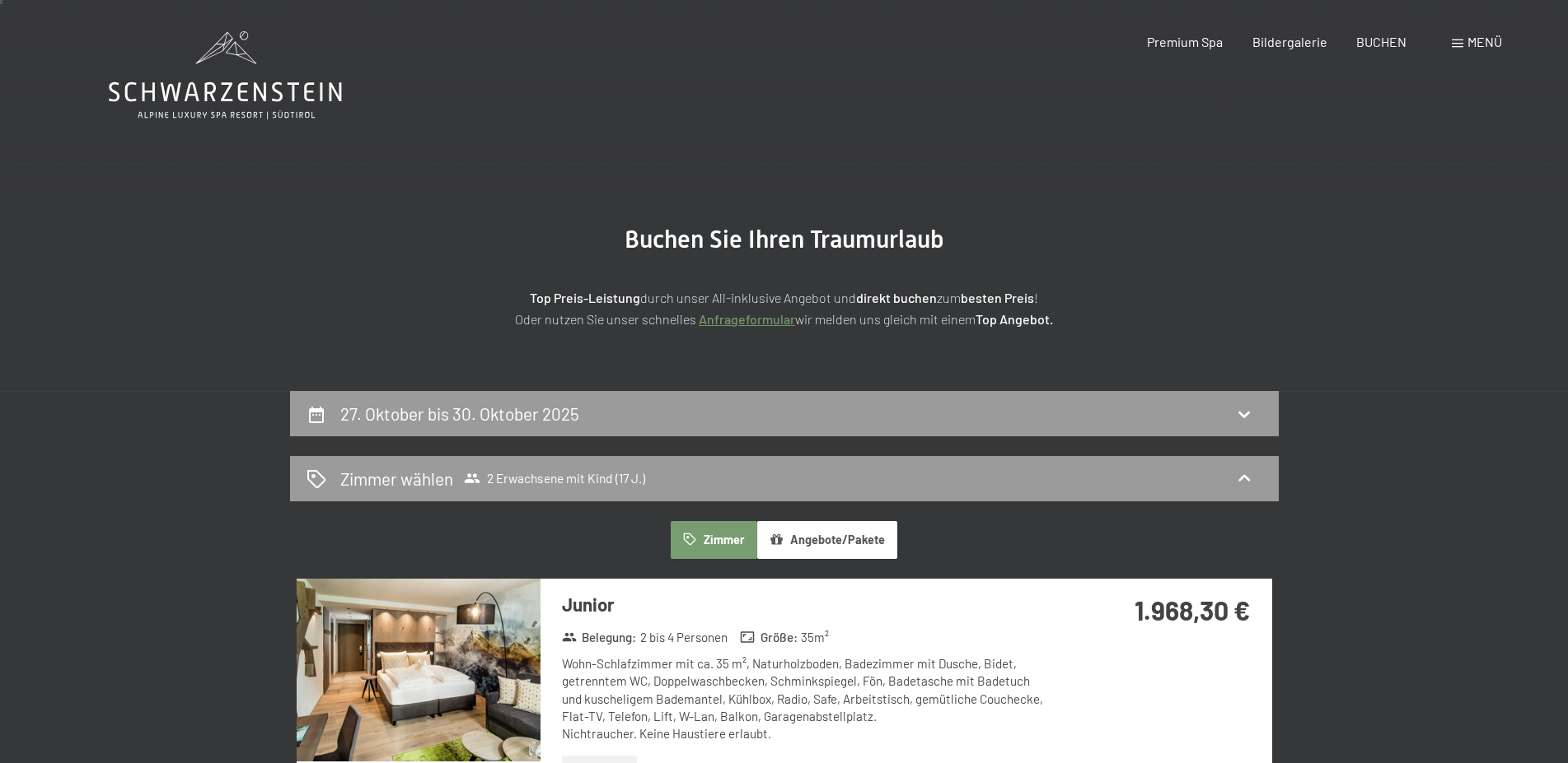
scroll to position [0, 0]
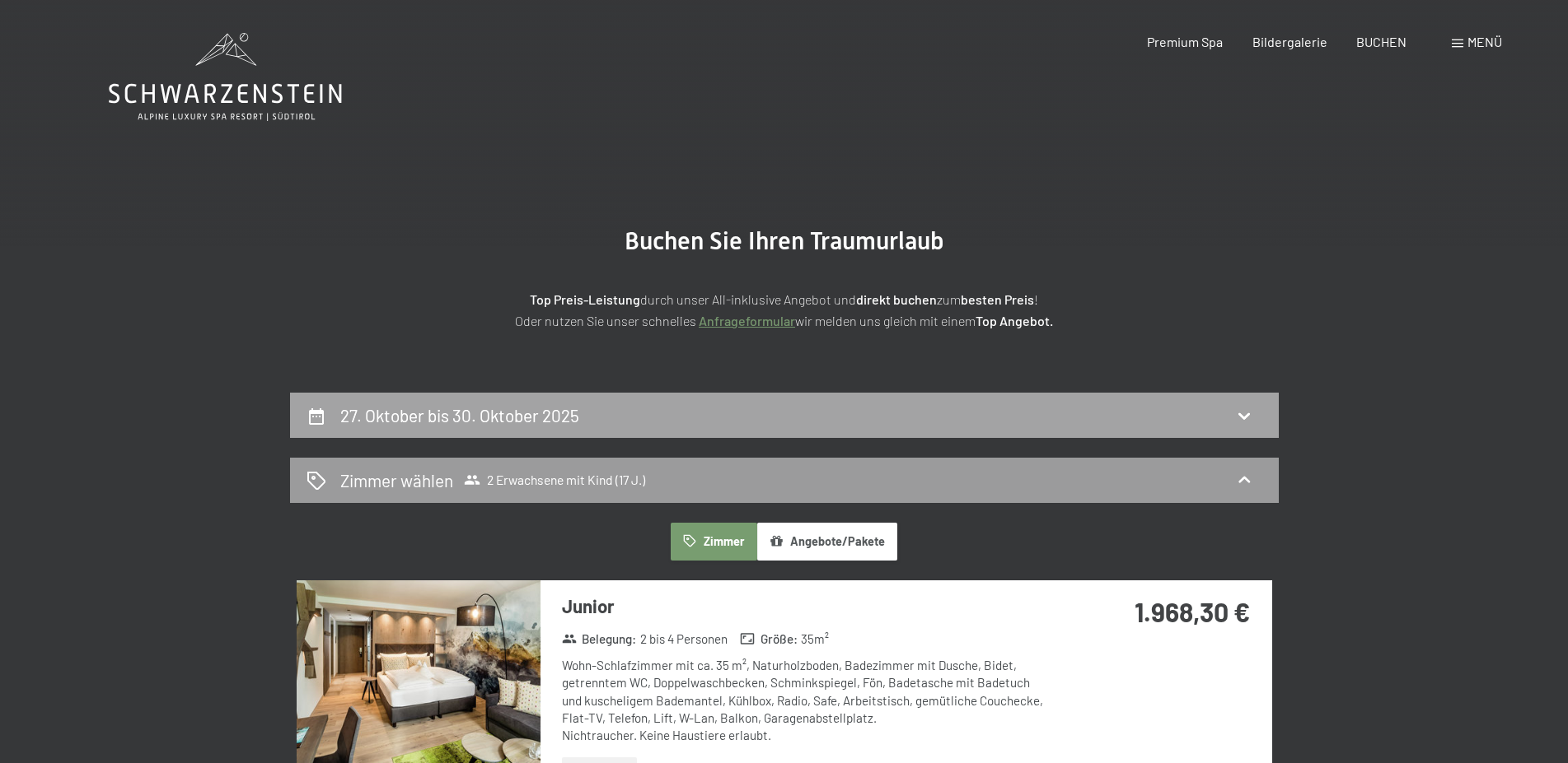
click at [805, 425] on div "27. Oktober bis 30. Oktober 2025" at bounding box center [784, 415] width 955 height 24
select select "17"
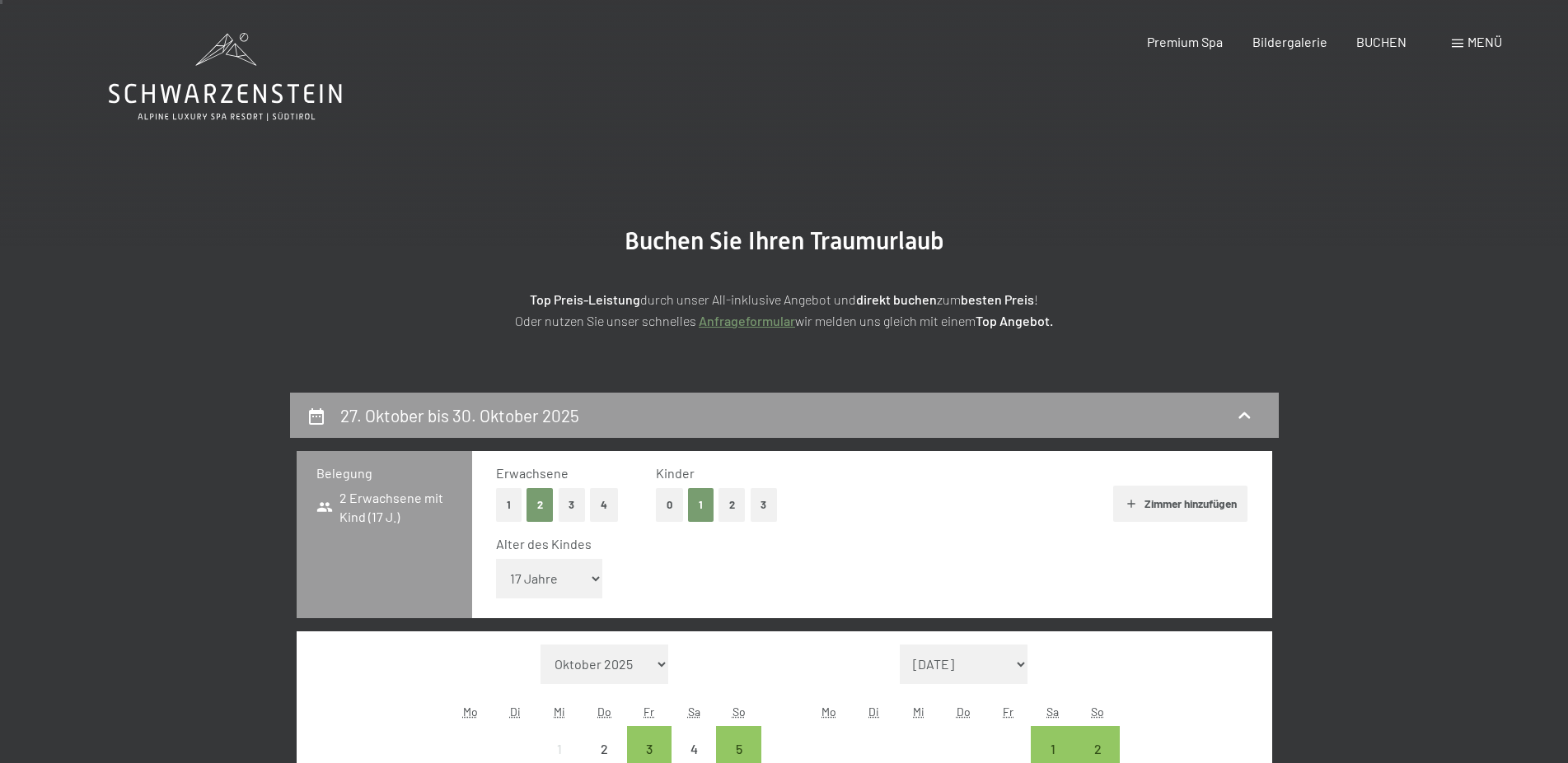
scroll to position [252, 0]
